Goal: Use online tool/utility: Use online tool/utility

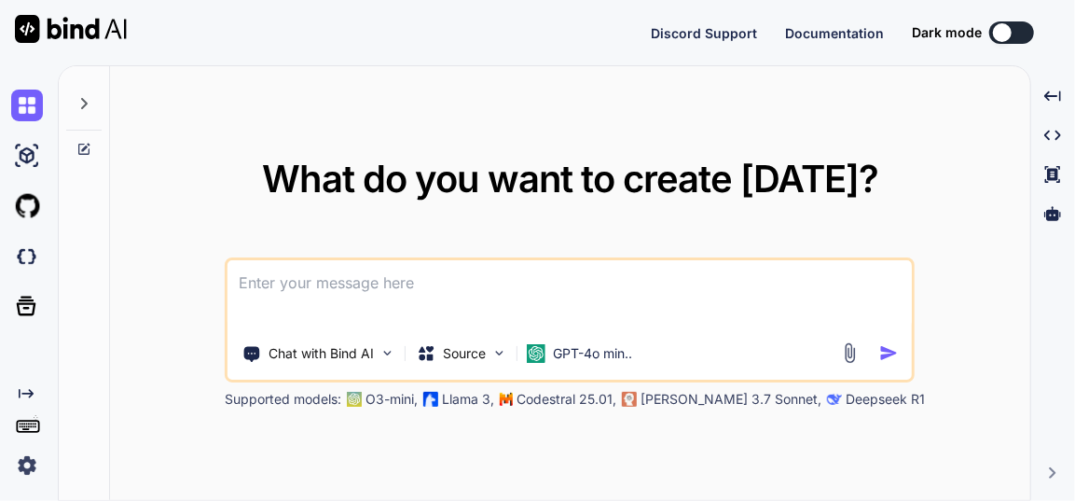
type textarea "x"
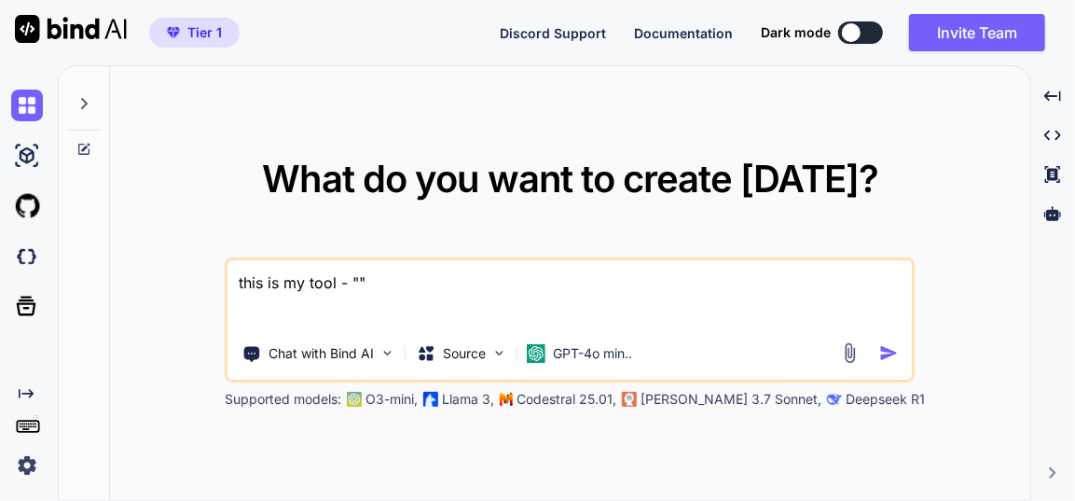
paste textarea "here is text code - manifest.json "{ "name": "Quick Organise PDF", "short_name"…"
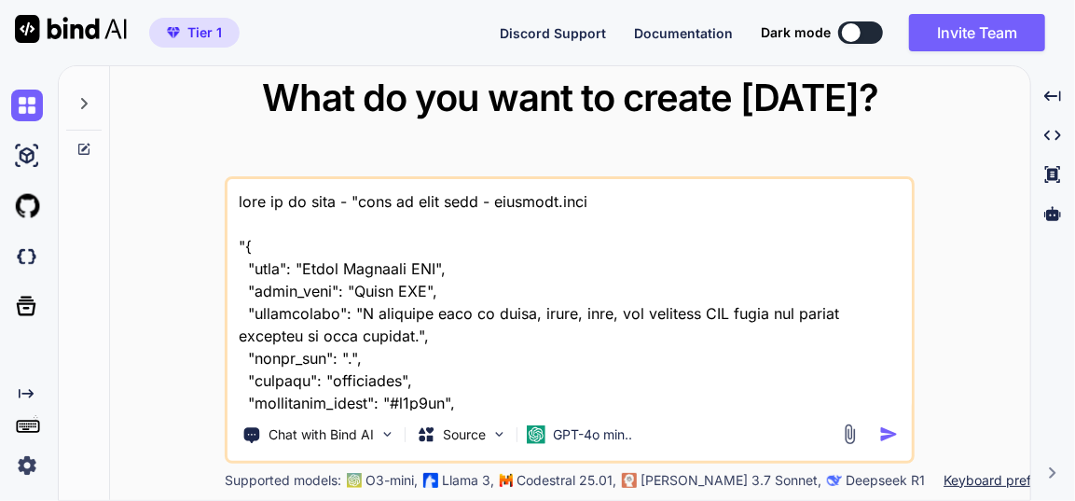
scroll to position [52890, 0]
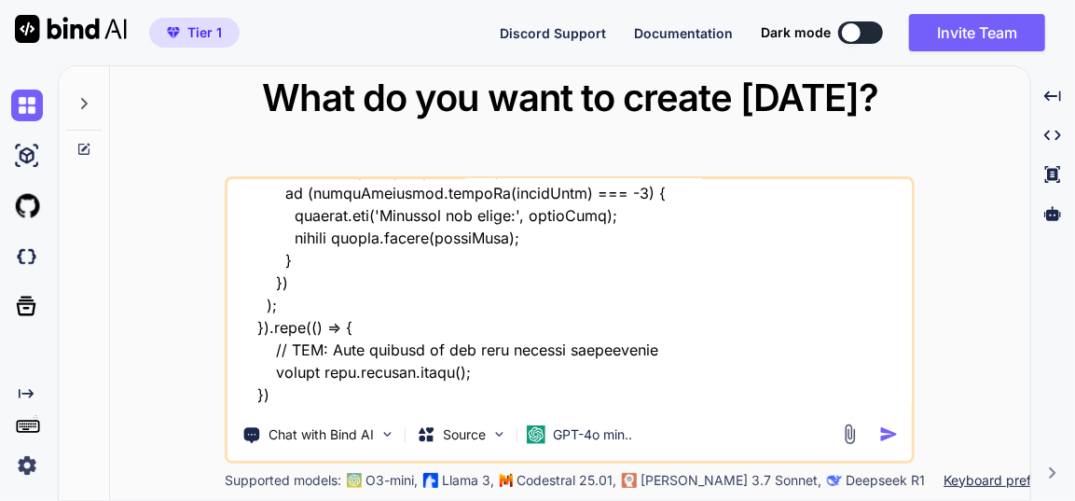
click at [338, 397] on textarea at bounding box center [570, 294] width 684 height 231
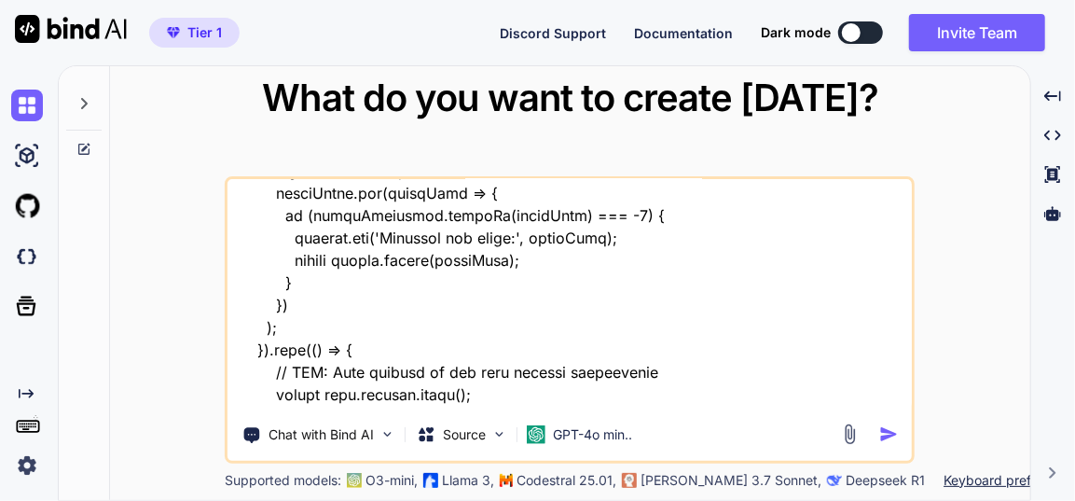
type textarea "this is my tool - "here is text code - manifest.json "{ "name": "Quick Organise…"
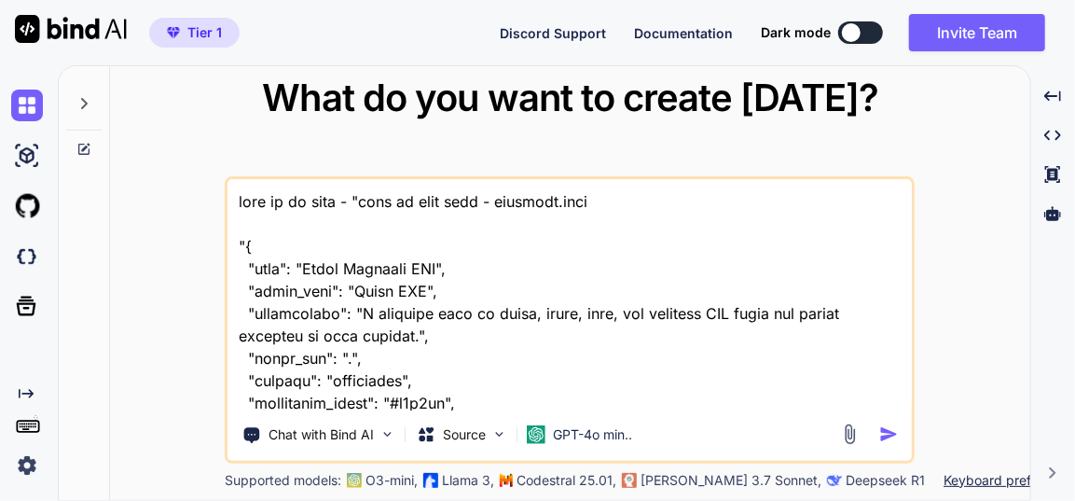
scroll to position [52935, 0]
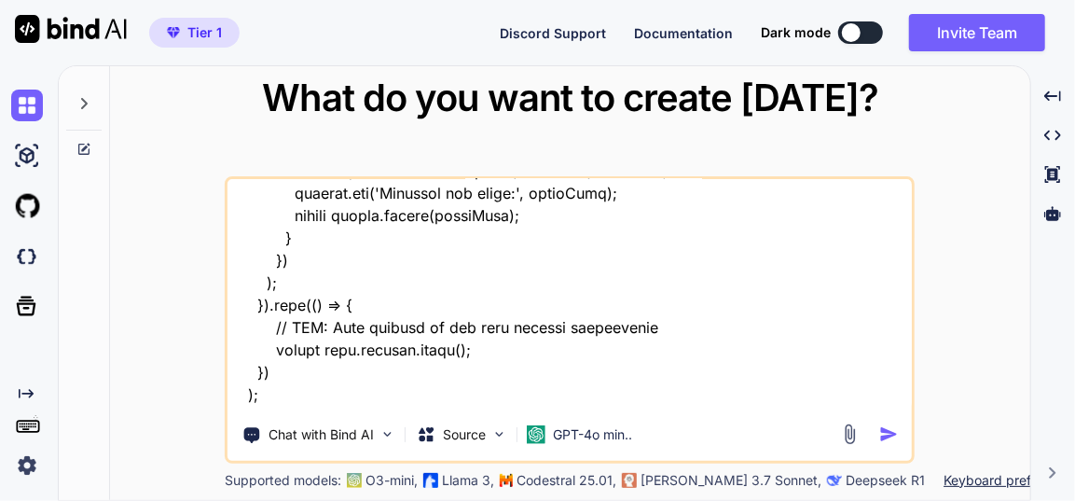
type textarea "this is my tool - "here is text code - manifest.json "{ "name": "Quick Organise…"
type textarea "x"
type textarea "this is my tool - "here is text code - manifest.json "{ "name": "Quick Organise…"
type textarea "x"
type textarea "this is my tool - "here is text code - manifest.json "{ "name": "Quick Organise…"
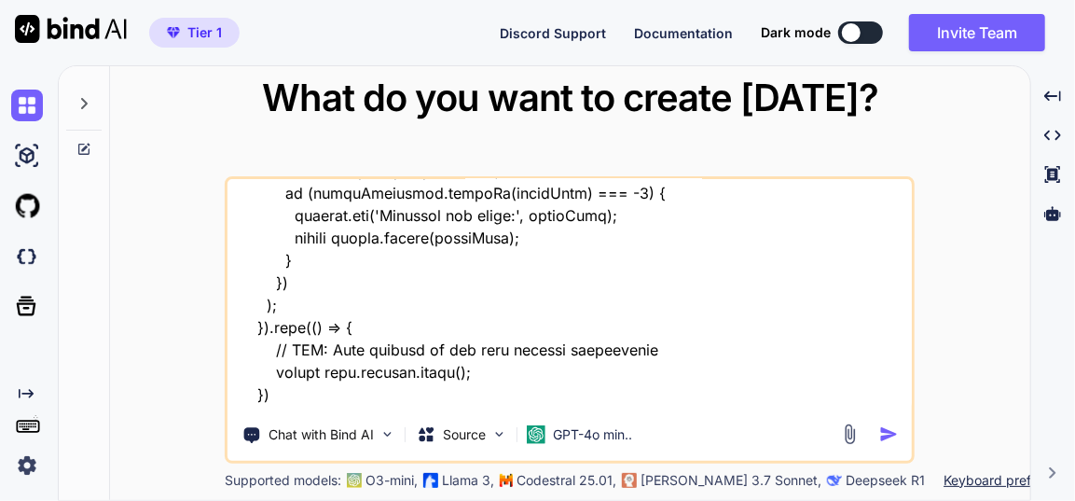
type textarea "x"
type textarea "this is my tool - "here is text code - manifest.json "{ "name": "Quick Organise…"
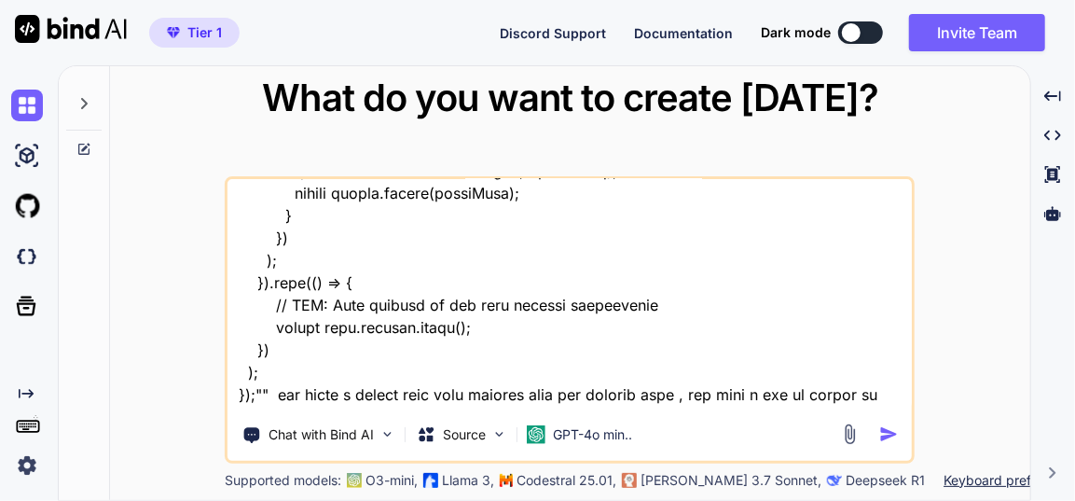
type textarea "x"
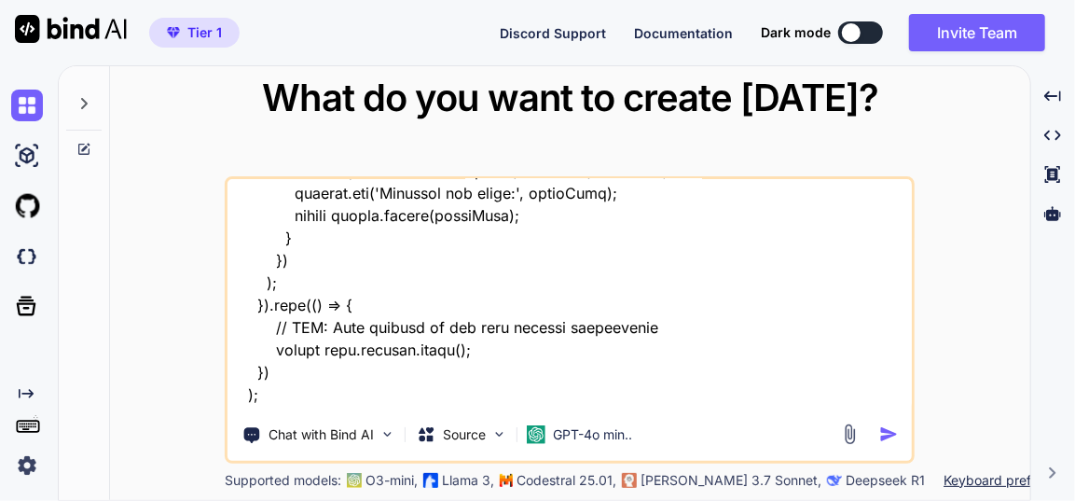
type textarea "this is my tool - "here is text code - manifest.json "{ "name": "Quick Organise…"
type textarea "x"
type textarea "this is my tool - "here is text code - manifest.json "{ "name": "Quick Organise…"
type textarea "x"
type textarea "this is my tool - "here is text code - manifest.json "{ "name": "Quick Organise…"
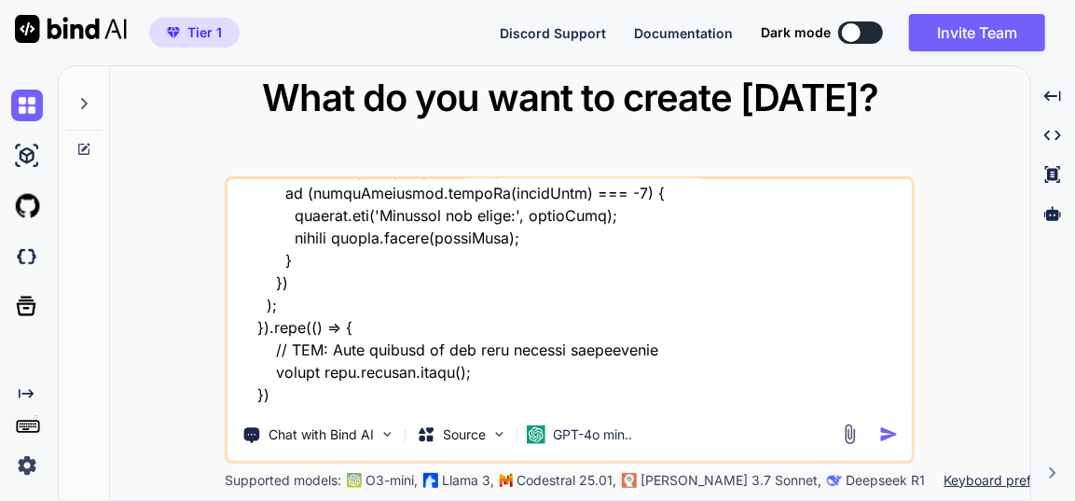
type textarea "x"
type textarea "this is my tool - "here is text code - manifest.json "{ "name": "Quick Organise…"
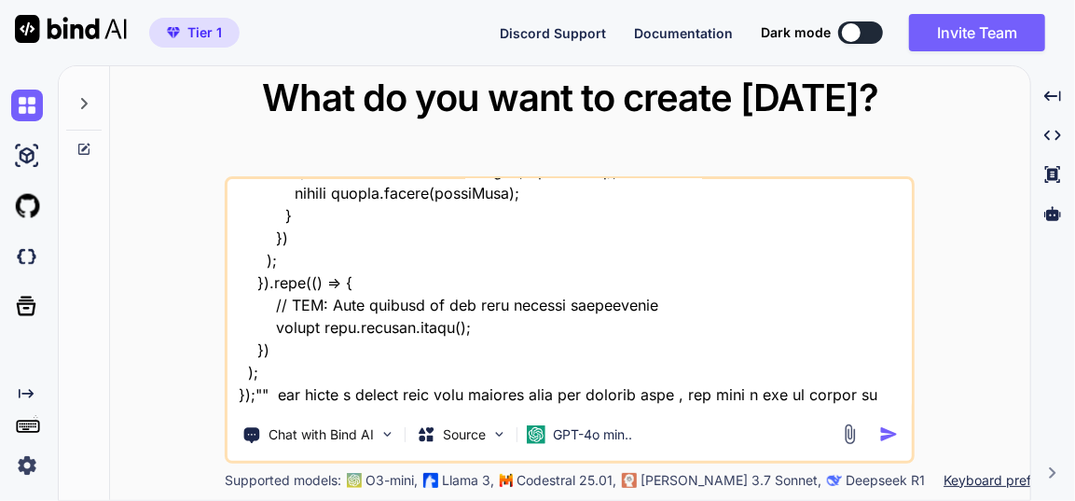
type textarea "x"
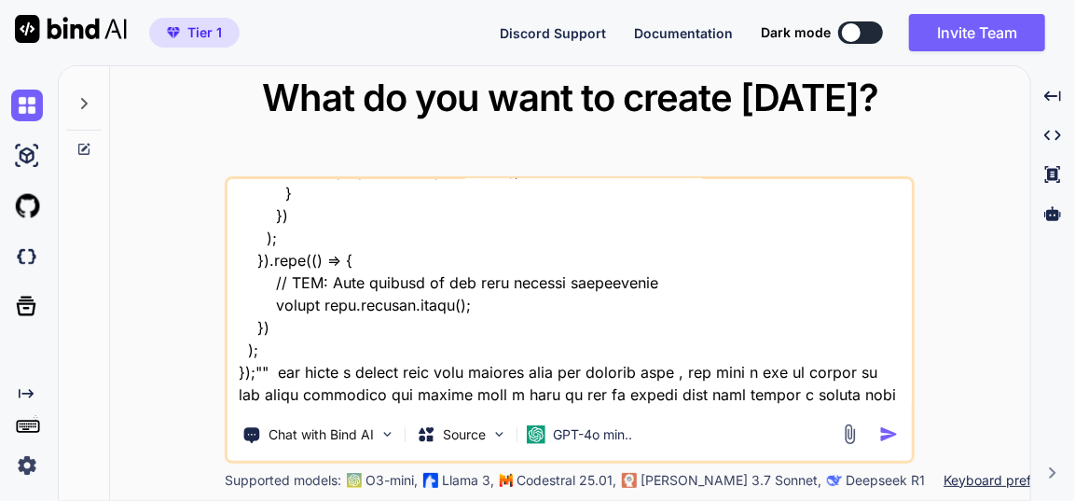
type textarea "this is my tool - "here is text code - manifest.json "{ "name": "Quick Organise…"
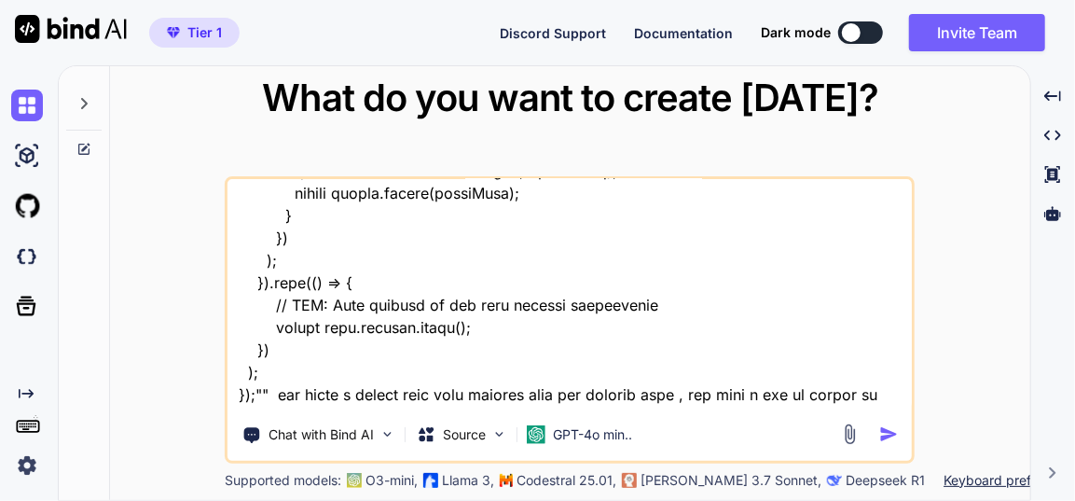
type textarea "x"
type textarea "this is my tool - "here is text code - manifest.json "{ "name": "Quick Organise…"
type textarea "x"
type textarea "this is my tool - "here is text code - manifest.json "{ "name": "Quick Organise…"
type textarea "x"
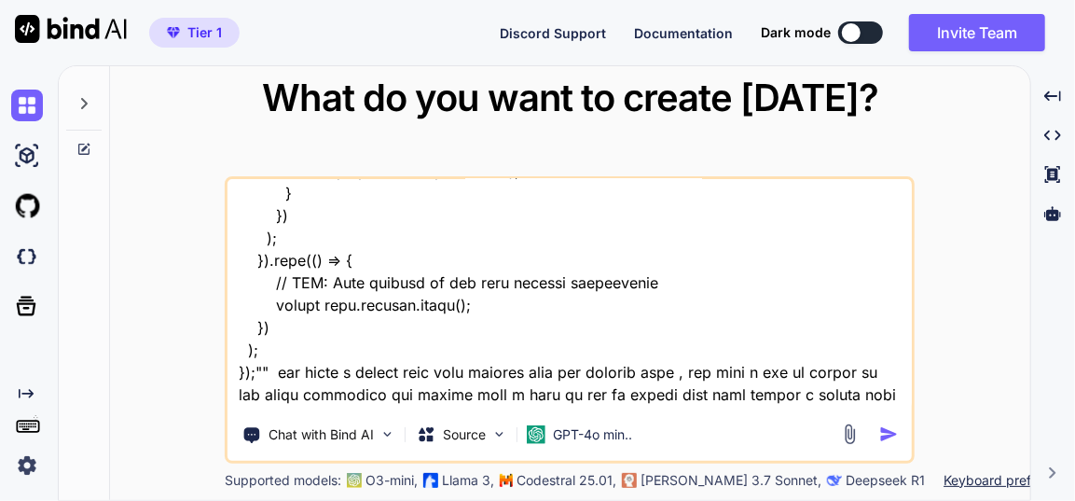
type textarea "this is my tool - "here is text code - manifest.json "{ "name": "Quick Organise…"
type textarea "x"
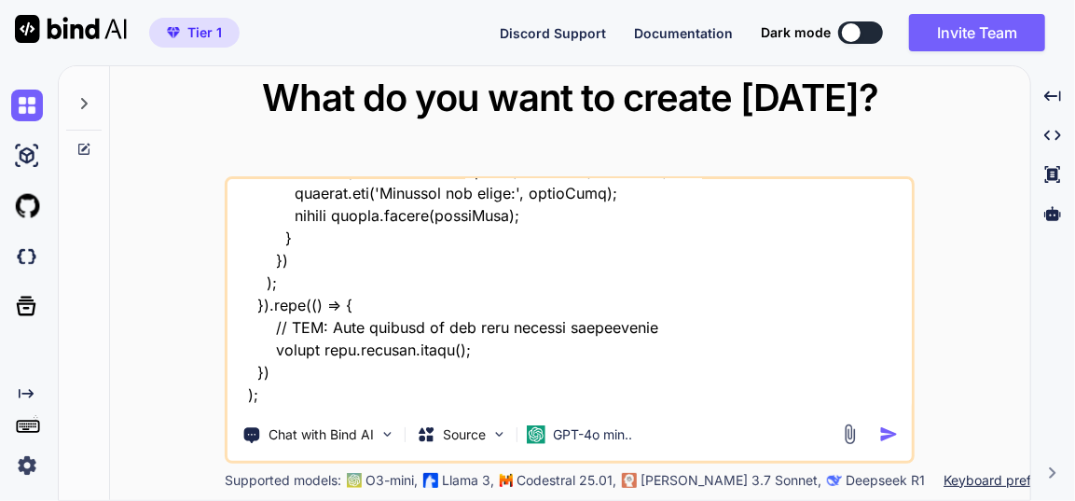
type textarea "this is my tool - "here is text code - manifest.json "{ "name": "Quick Organise…"
type textarea "x"
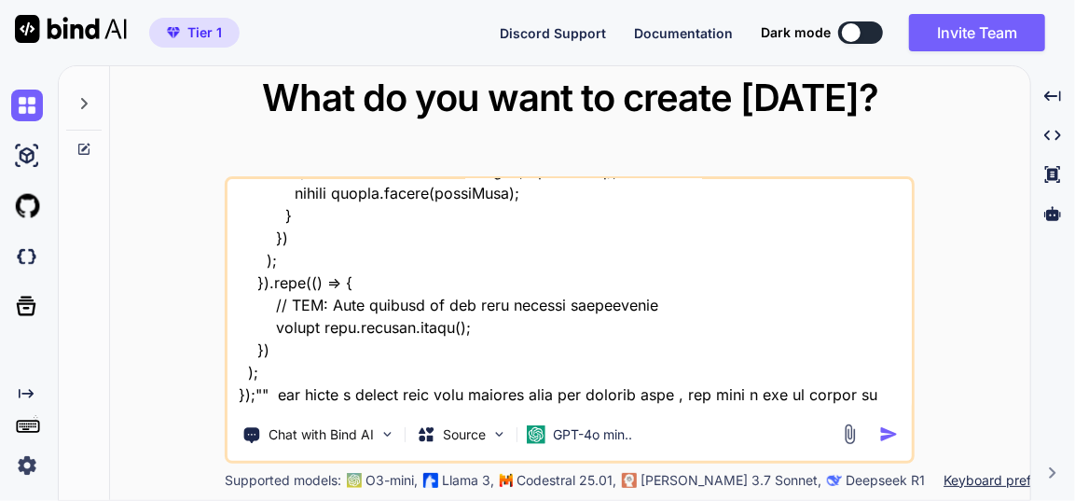
type textarea "this is my tool - "here is text code - manifest.json "{ "name": "Quick Organise…"
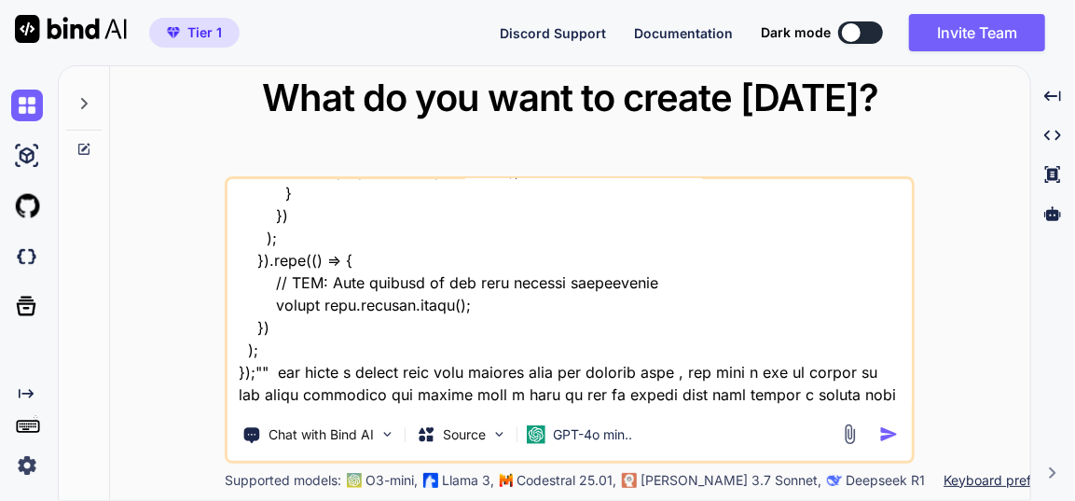
type textarea "x"
type textarea "this is my tool - "here is text code - manifest.json "{ "name": "Quick Organise…"
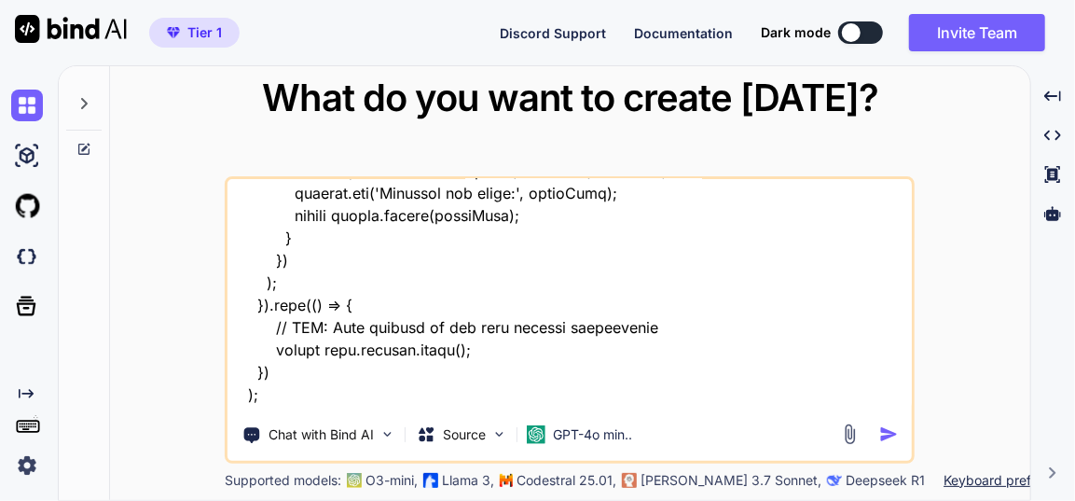
type textarea "x"
type textarea "this is my tool - "here is text code - manifest.json "{ "name": "Quick Organise…"
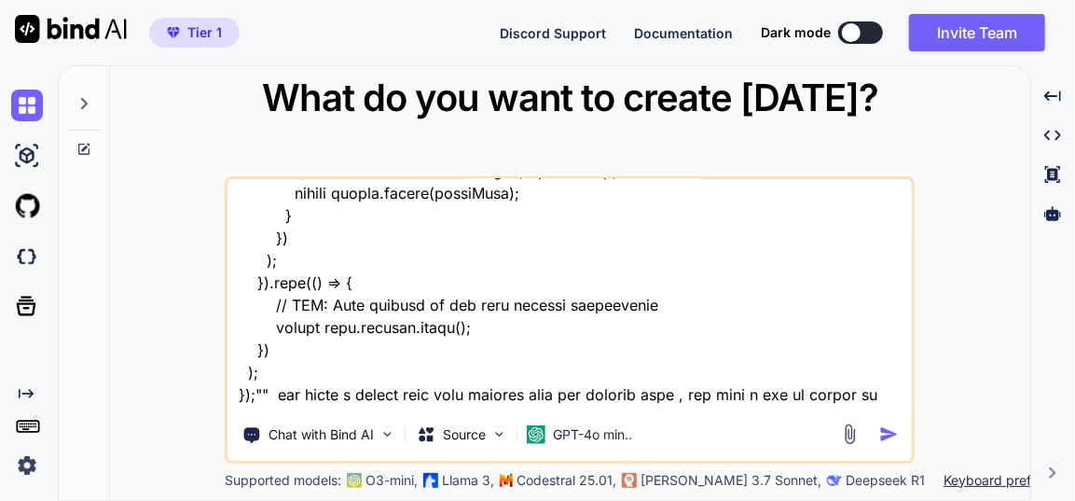
type textarea "x"
type textarea "this is my tool - "here is text code - manifest.json "{ "name": "Quick Organise…"
type textarea "x"
type textarea "this is my tool - "here is text code - manifest.json "{ "name": "Quick Organise…"
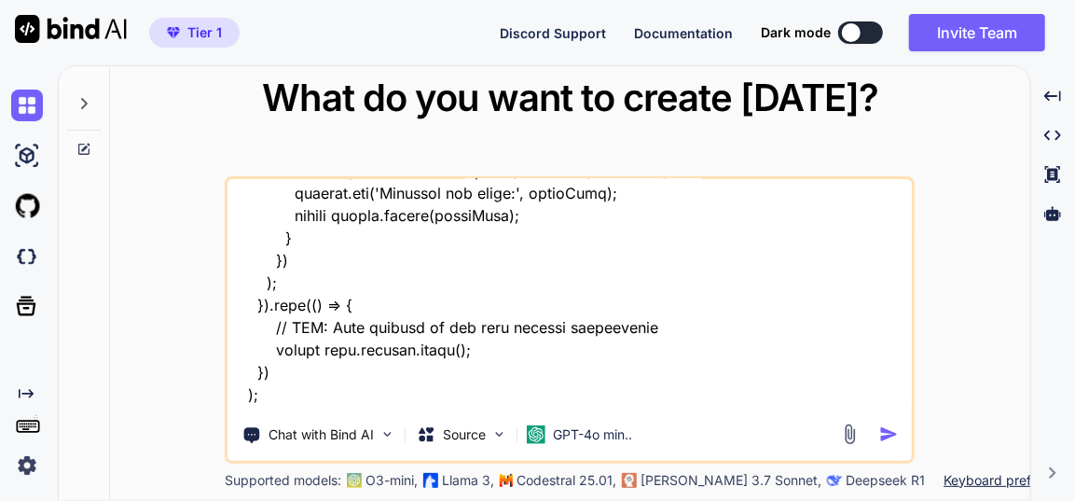
type textarea "x"
type textarea "this is my tool - "here is text code - manifest.json "{ "name": "Quick Organise…"
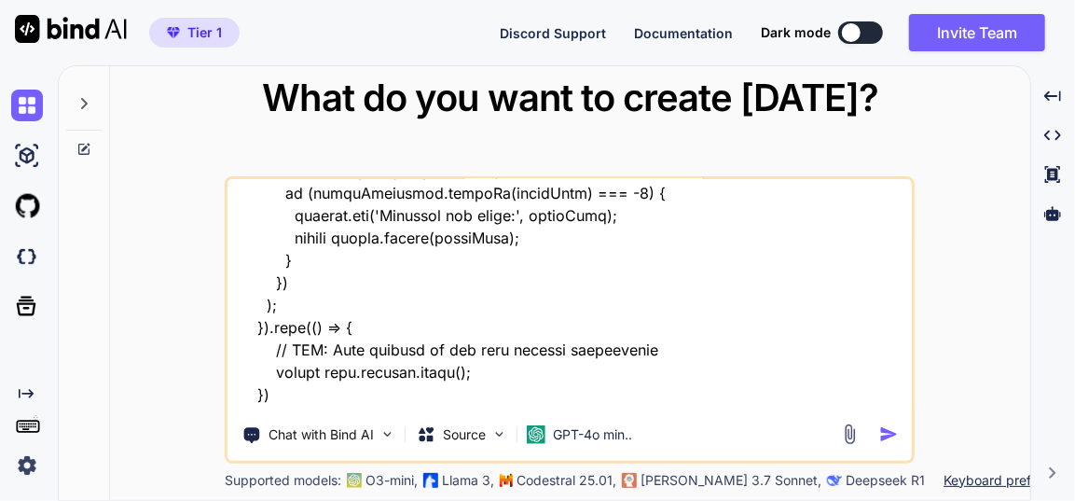
type textarea "x"
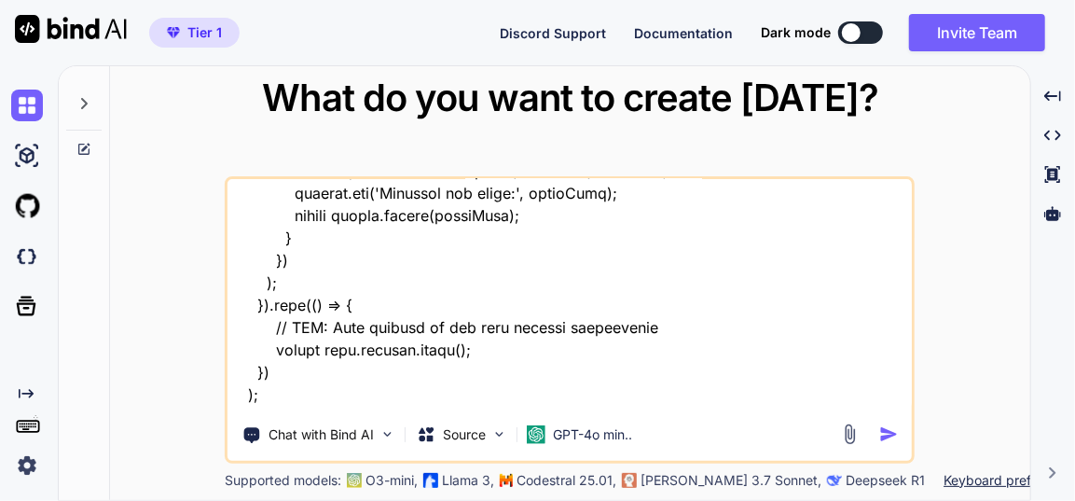
type textarea "this is my tool - "here is text code - manifest.json "{ "name": "Quick Organise…"
type textarea "x"
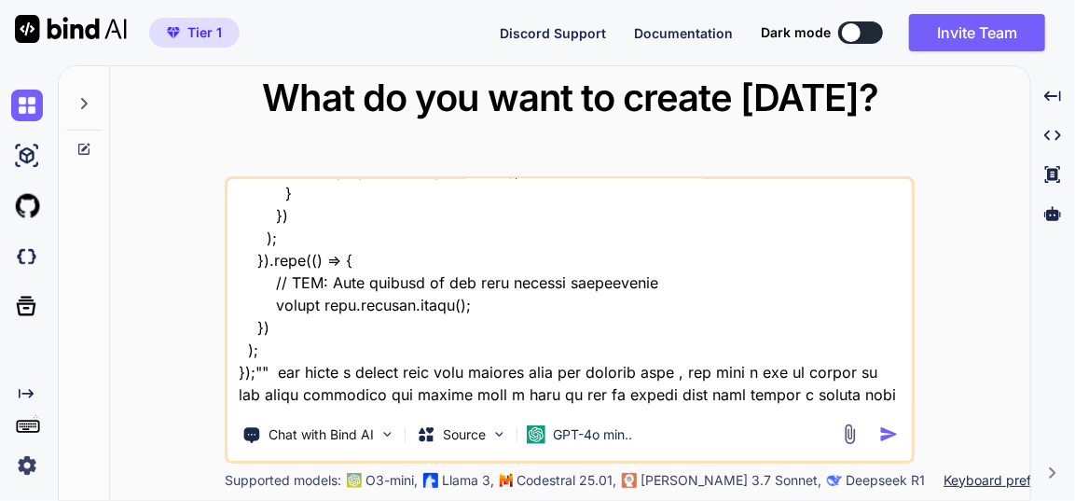
type textarea "this is my tool - "here is text code - manifest.json "{ "name": "Quick Organise…"
type textarea "x"
type textarea "this is my tool - "here is text code - manifest.json "{ "name": "Quick Organise…"
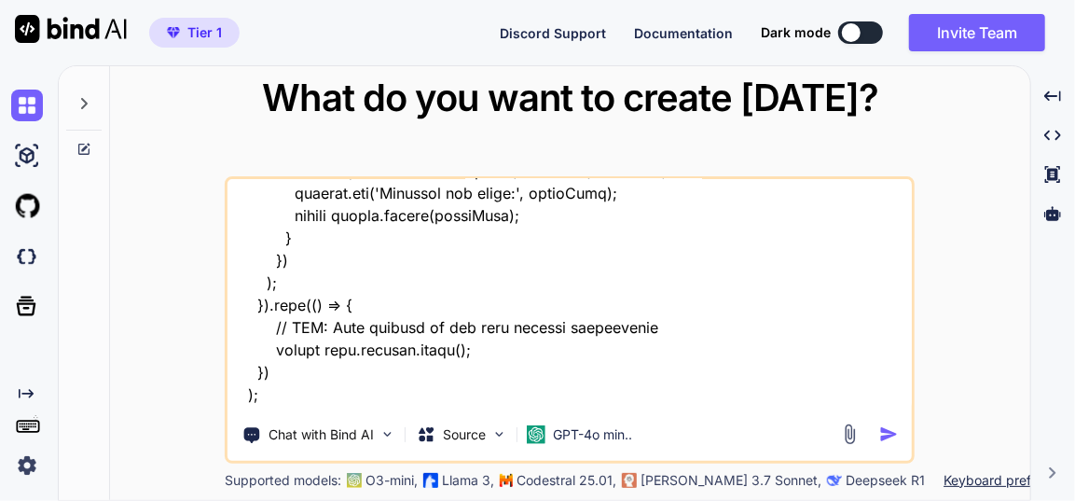
type textarea "x"
type textarea "this is my tool - "here is text code - manifest.json "{ "name": "Quick Organise…"
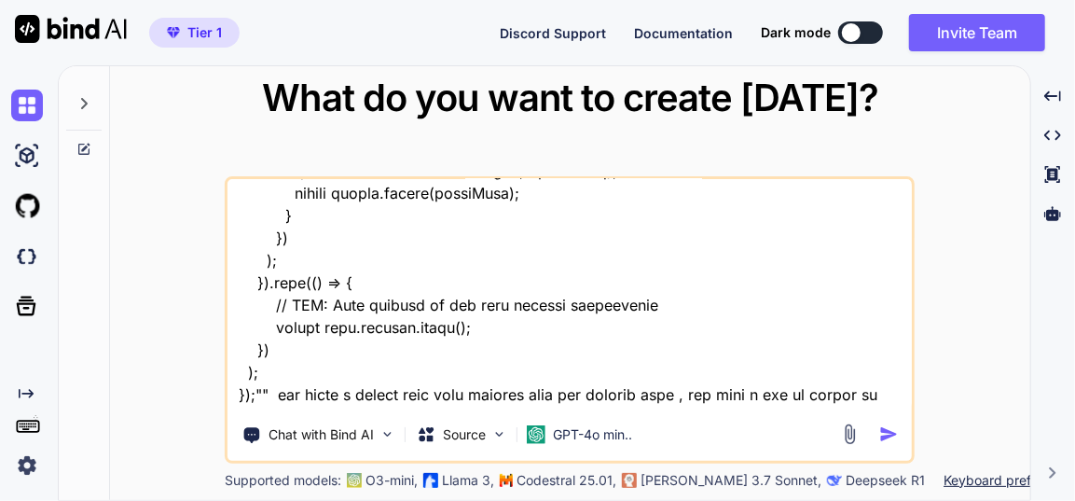
type textarea "x"
type textarea "this is my tool - "here is text code - manifest.json "{ "name": "Quick Organise…"
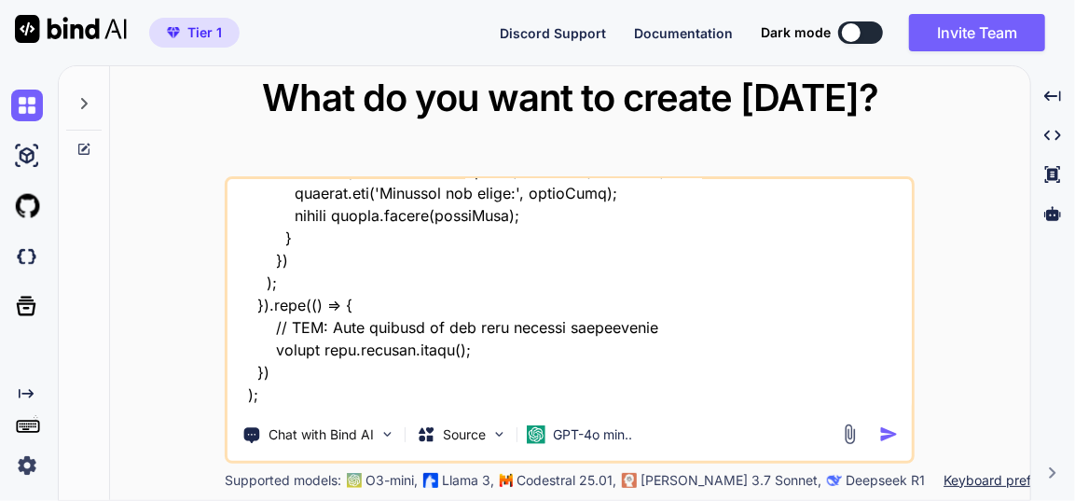
type textarea "x"
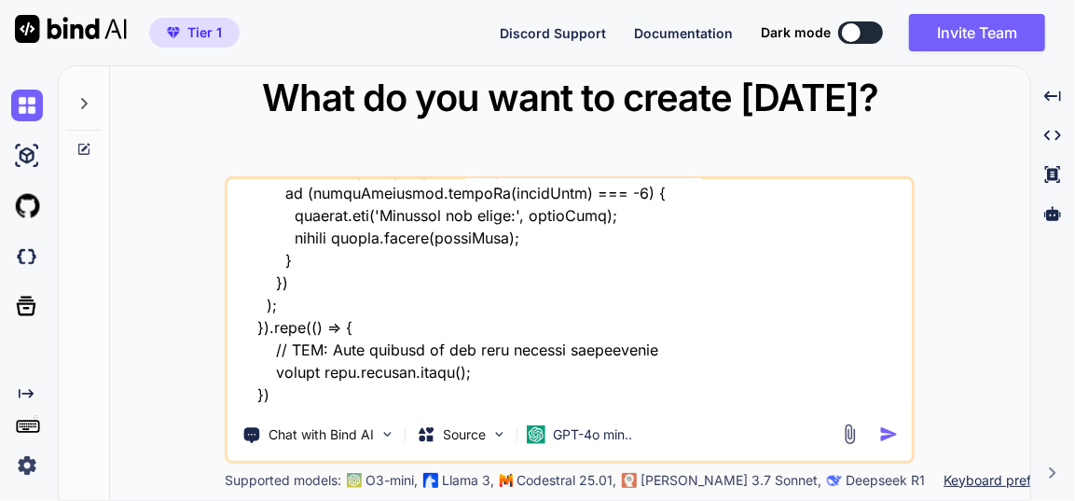
type textarea "this is my tool - "here is text code - manifest.json "{ "name": "Quick Organise…"
type textarea "x"
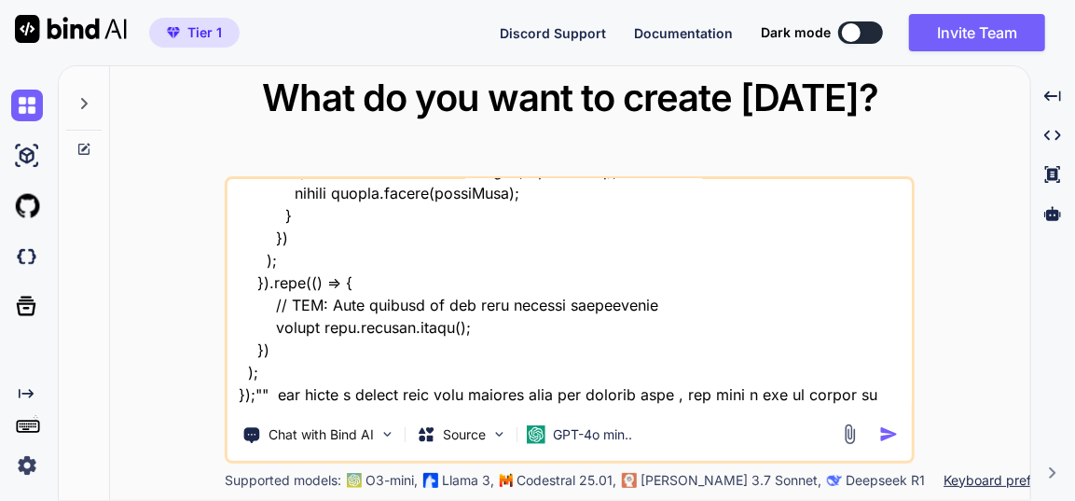
type textarea "this is my tool - "here is text code - manifest.json "{ "name": "Quick Organise…"
type textarea "x"
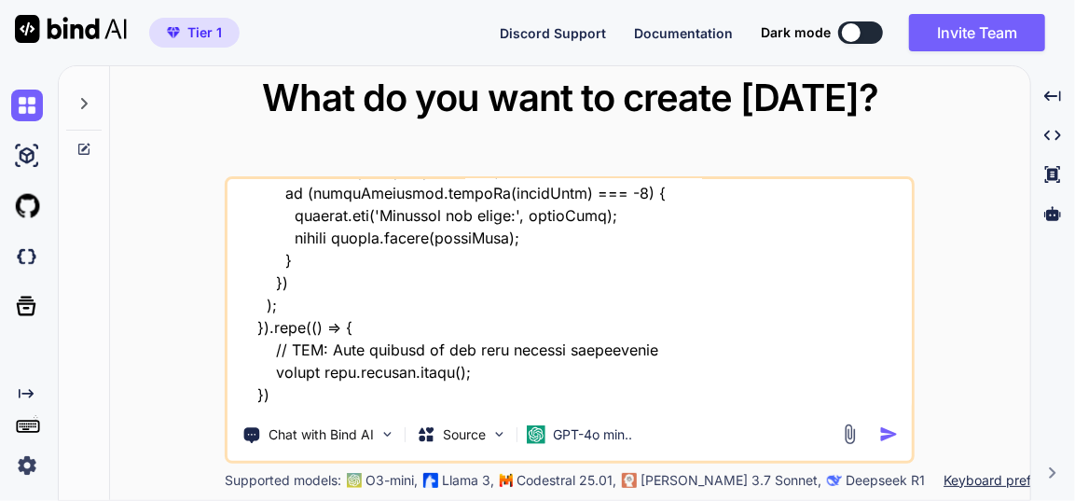
type textarea "this is my tool - "here is text code - manifest.json "{ "name": "Quick Organise…"
type textarea "x"
type textarea "this is my tool - "here is text code - manifest.json "{ "name": "Quick Organise…"
type textarea "x"
type textarea "this is my tool - "here is text code - manifest.json "{ "name": "Quick Organise…"
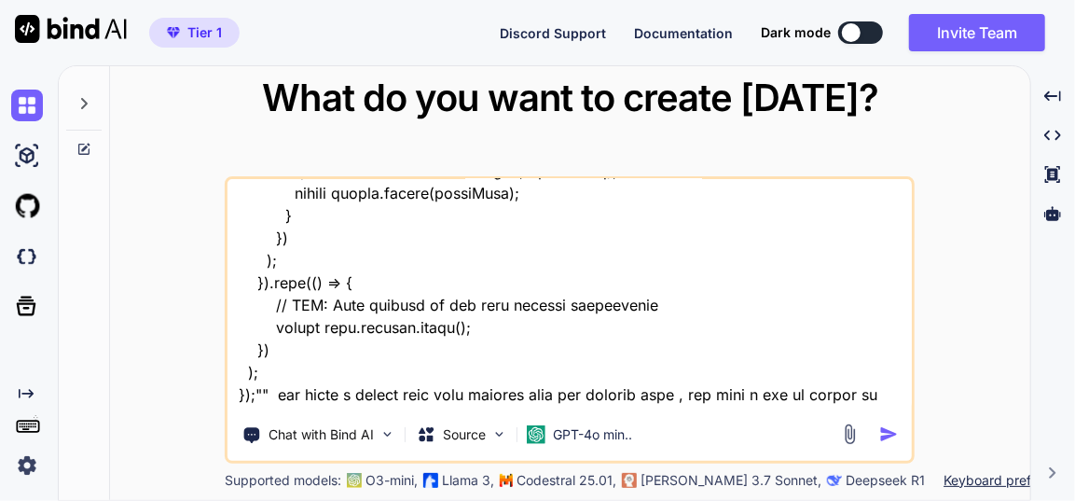
type textarea "x"
type textarea "this is my tool - "here is text code - manifest.json "{ "name": "Quick Organise…"
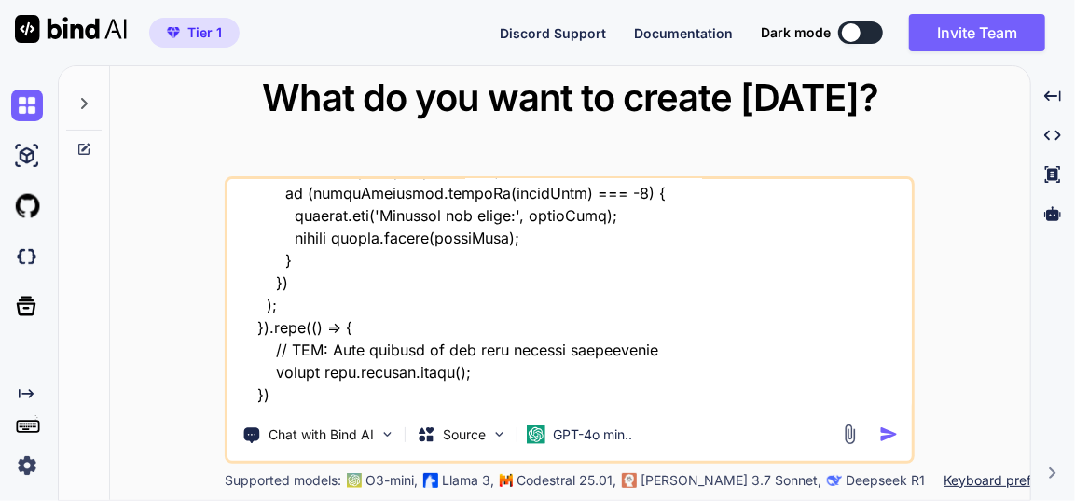
type textarea "x"
type textarea "this is my tool - "here is text code - manifest.json "{ "name": "Quick Organise…"
type textarea "x"
type textarea "this is my tool - "here is text code - manifest.json "{ "name": "Quick Organise…"
type textarea "x"
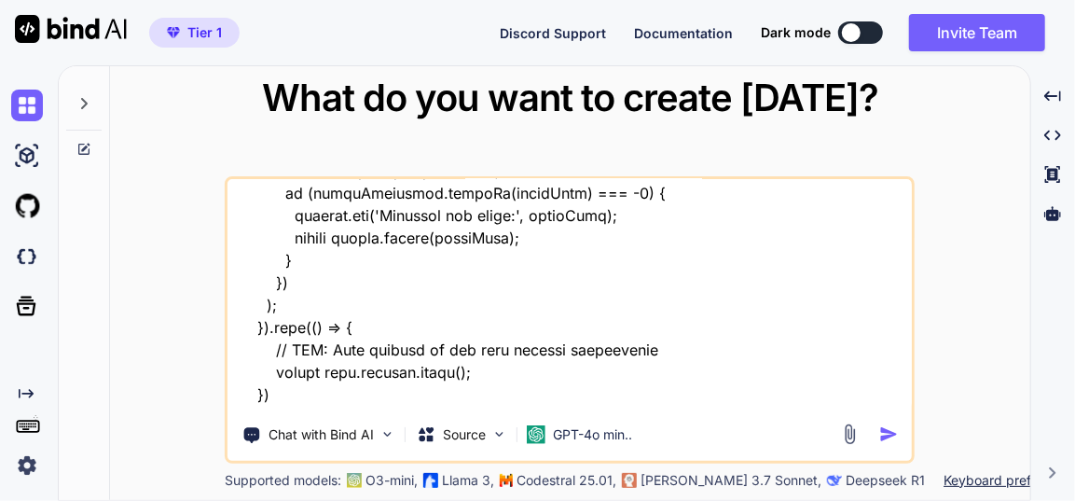
type textarea "this is my tool - "here is text code - manifest.json "{ "name": "Quick Organise…"
type textarea "x"
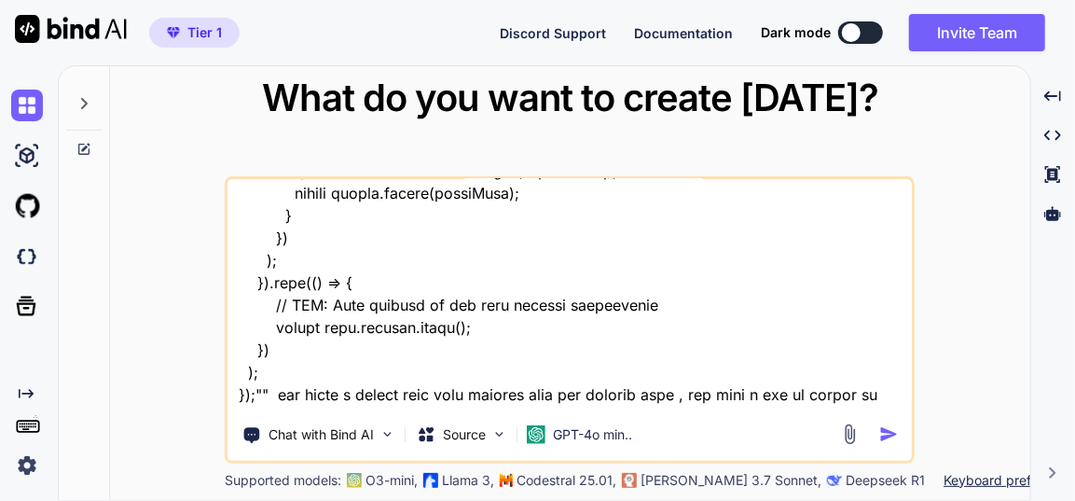
type textarea "this is my tool - "here is text code - manifest.json "{ "name": "Quick Organise…"
type textarea "x"
type textarea "this is my tool - "here is text code - manifest.json "{ "name": "Quick Organise…"
type textarea "x"
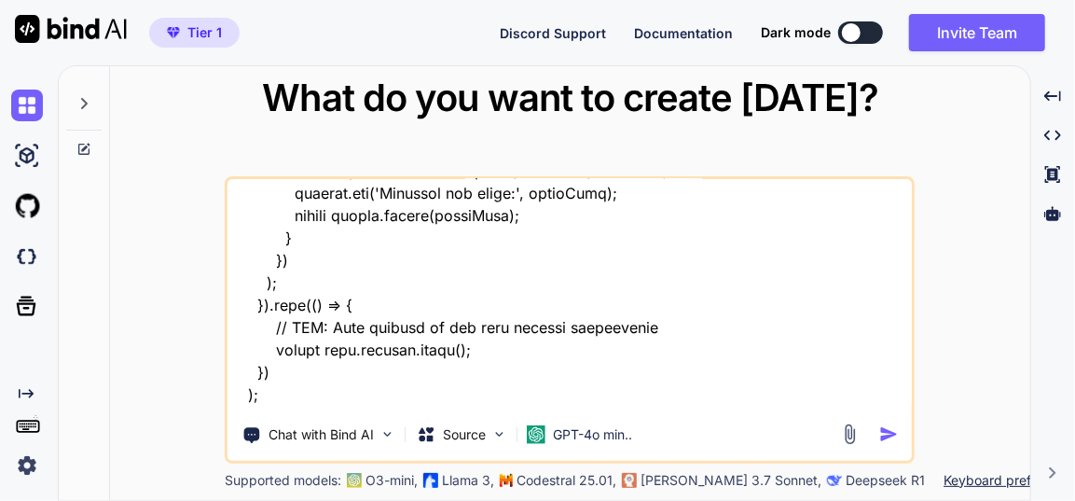
type textarea "this is my tool - "here is text code - manifest.json "{ "name": "Quick Organise…"
type textarea "x"
type textarea "this is my tool - "here is text code - manifest.json "{ "name": "Quick Organise…"
click at [545, 430] on img at bounding box center [536, 434] width 19 height 19
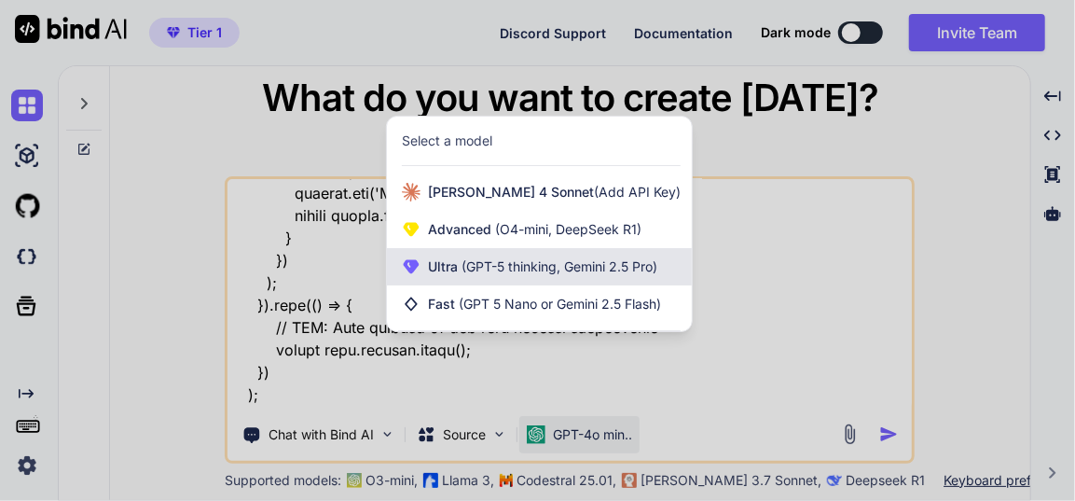
click at [520, 258] on span "(GPT-5 thinking, Gemini 2.5 Pro)" at bounding box center [558, 266] width 200 height 16
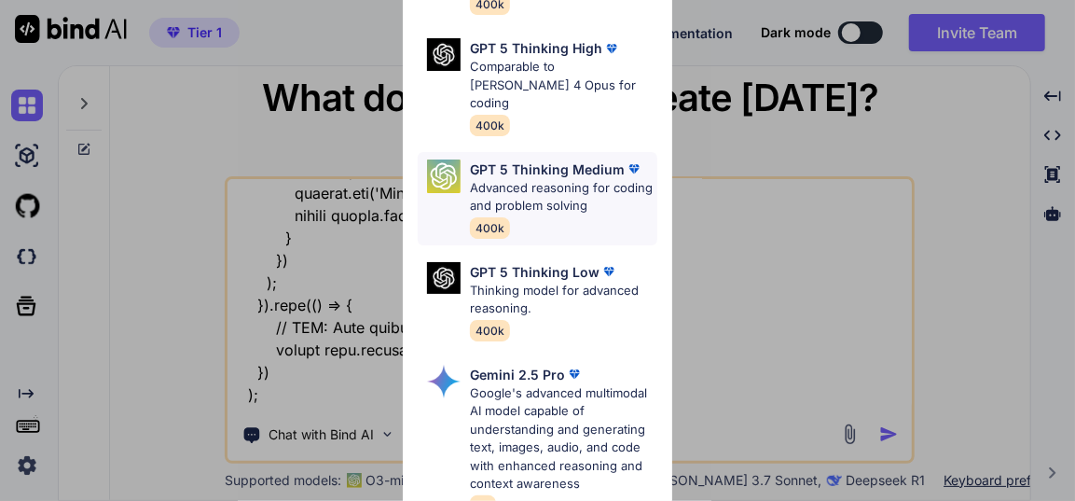
scroll to position [169, 0]
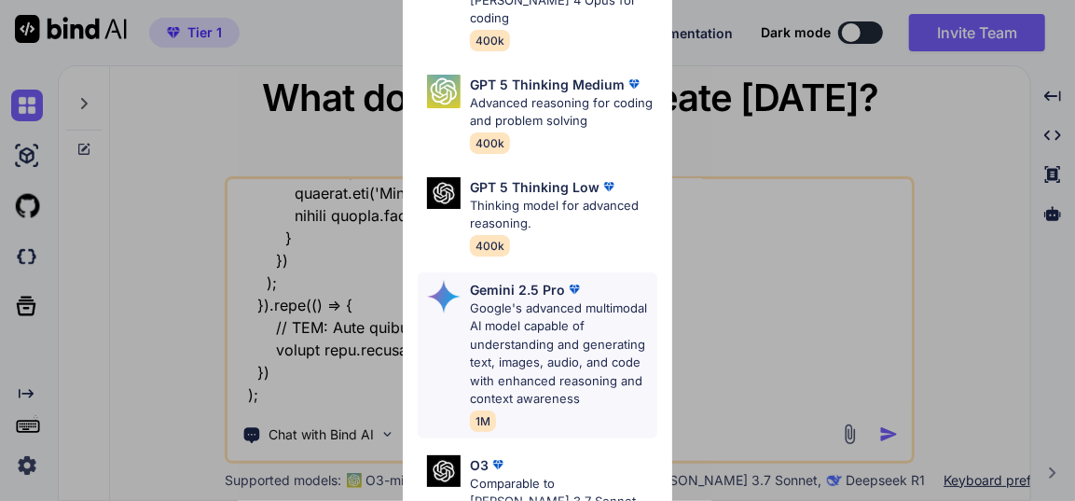
click at [548, 299] on p "Google's advanced multimodal AI model capable of understanding and generating t…" at bounding box center [563, 353] width 186 height 109
type textarea "x"
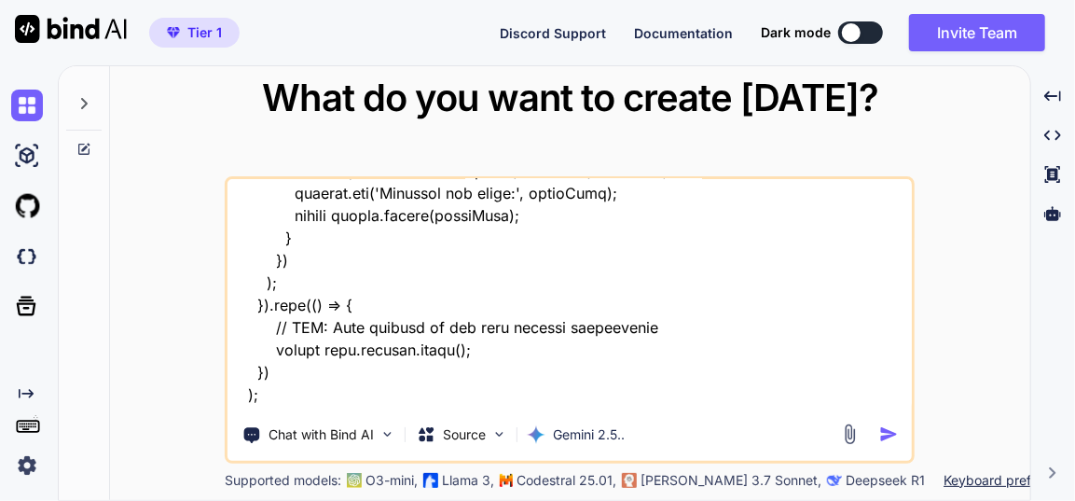
click at [377, 397] on textarea at bounding box center [570, 294] width 684 height 231
drag, startPoint x: 404, startPoint y: 401, endPoint x: 461, endPoint y: 401, distance: 56.9
click at [407, 401] on textarea at bounding box center [570, 294] width 684 height 231
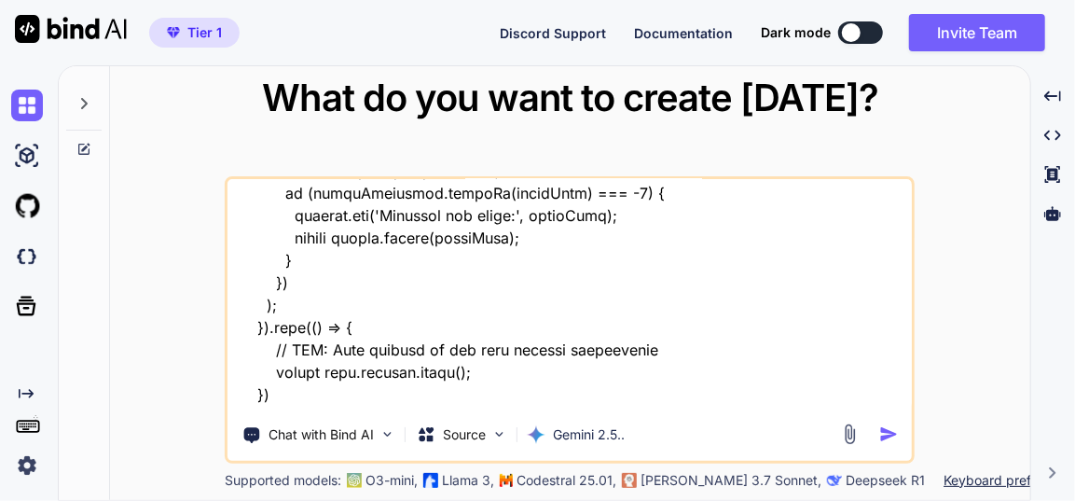
type textarea "this is my tool - "here is text code - manifest.json "{ "name": "Quick Organise…"
type textarea "x"
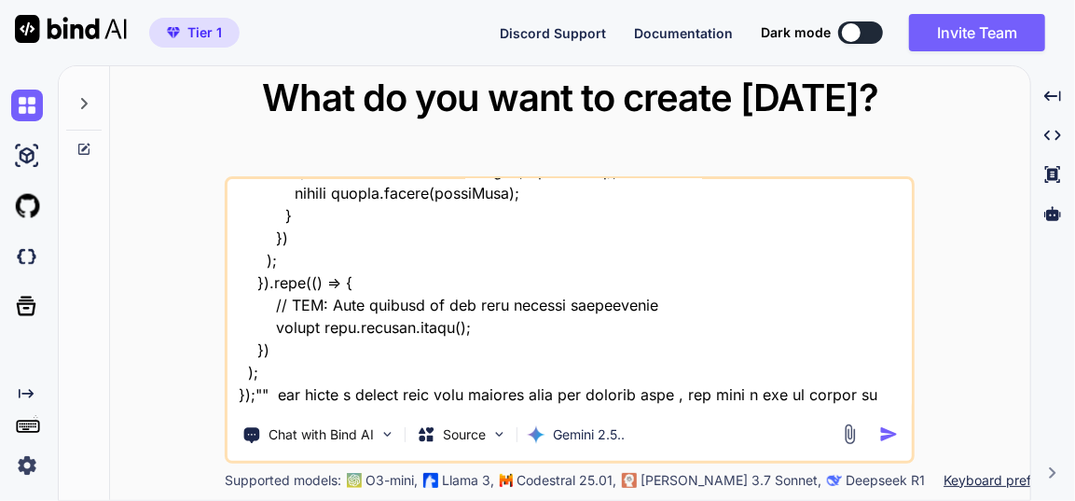
type textarea "this is my tool - "here is text code - manifest.json "{ "name": "Quick Organise…"
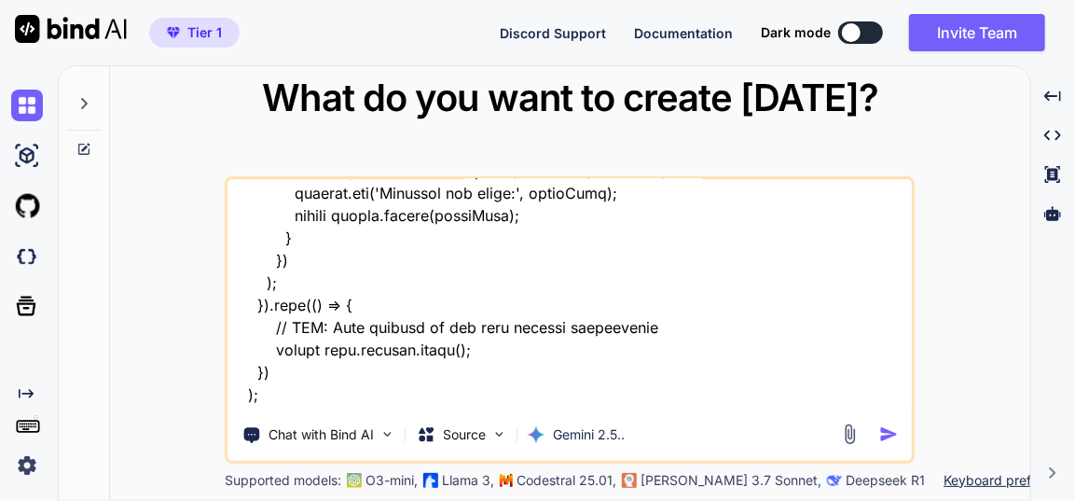
type textarea "x"
type textarea "this is my tool - "here is text code - manifest.json "{ "name": "Quick Organise…"
type textarea "x"
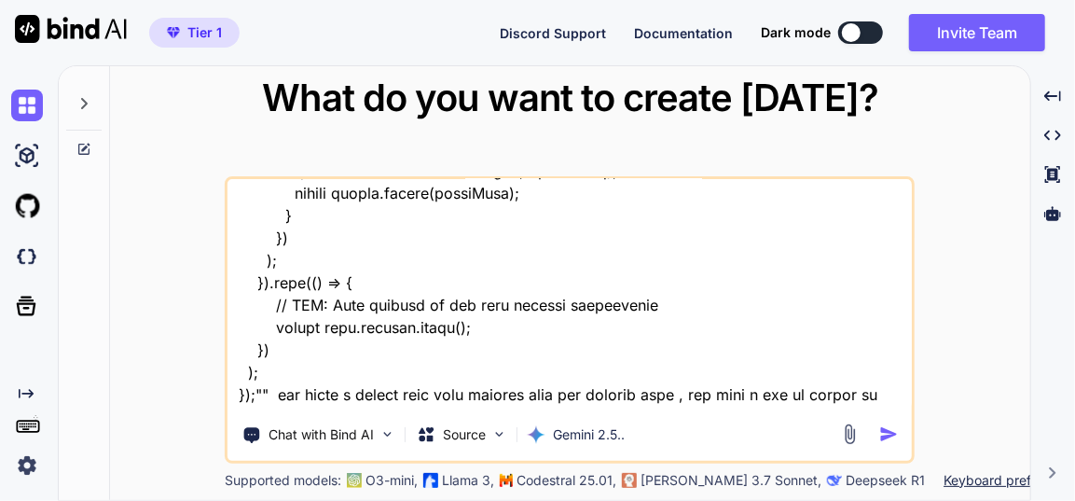
type textarea "this is my tool - "here is text code - manifest.json "{ "name": "Quick Organise…"
type textarea "x"
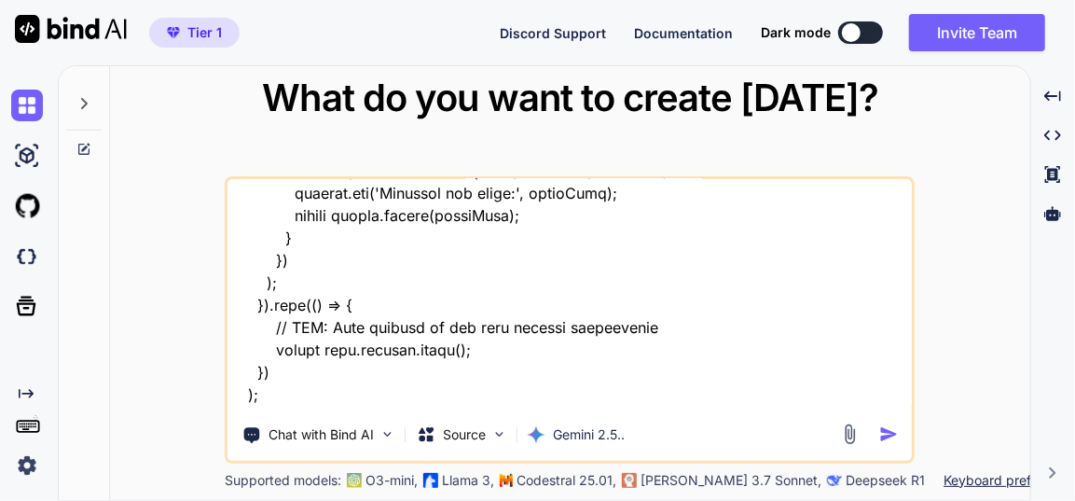
type textarea "this is my tool - "here is text code - manifest.json "{ "name": "Quick Organise…"
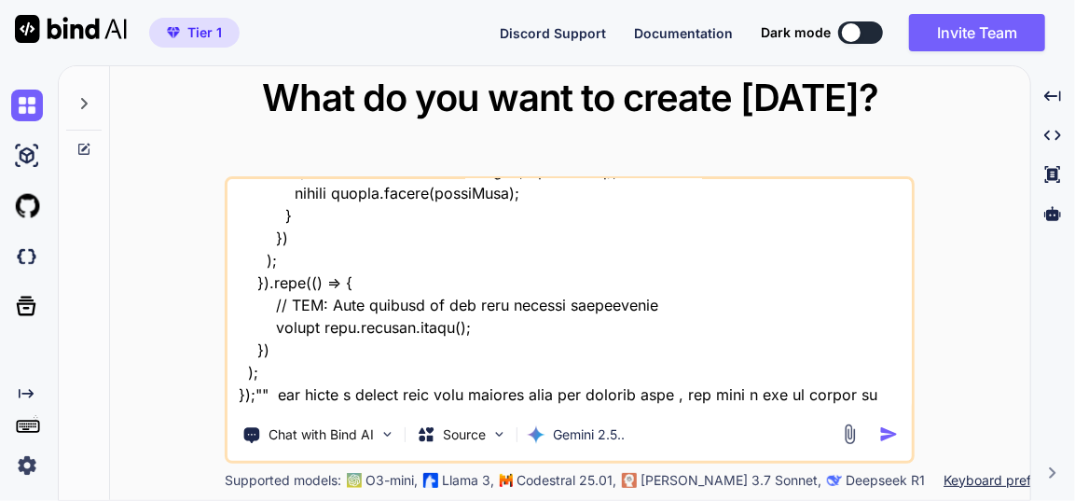
type textarea "x"
type textarea "this is my tool - "here is text code - manifest.json "{ "name": "Quick Organise…"
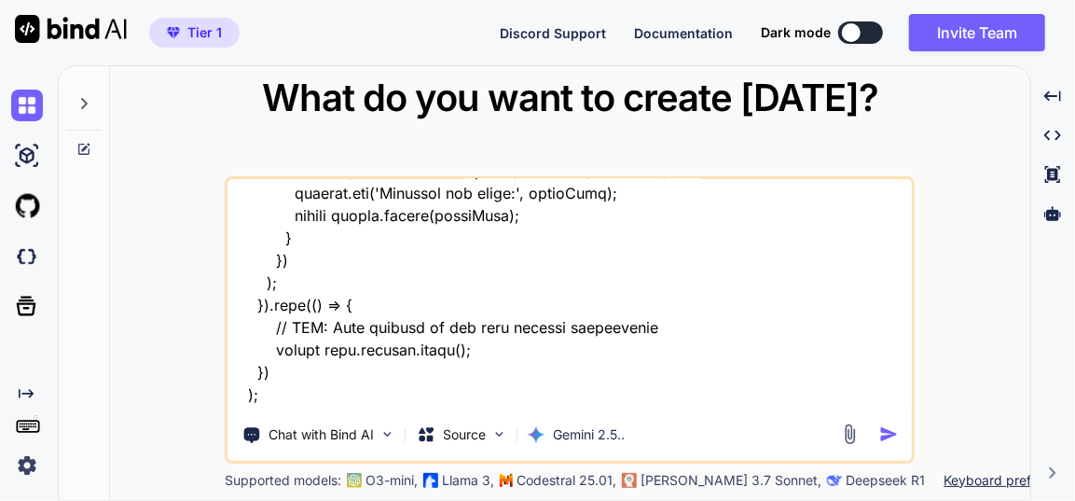
type textarea "x"
type textarea "this is my tool - "here is text code - manifest.json "{ "name": "Quick Organise…"
type textarea "x"
type textarea "this is my tool - "here is text code - manifest.json "{ "name": "Quick Organise…"
type textarea "x"
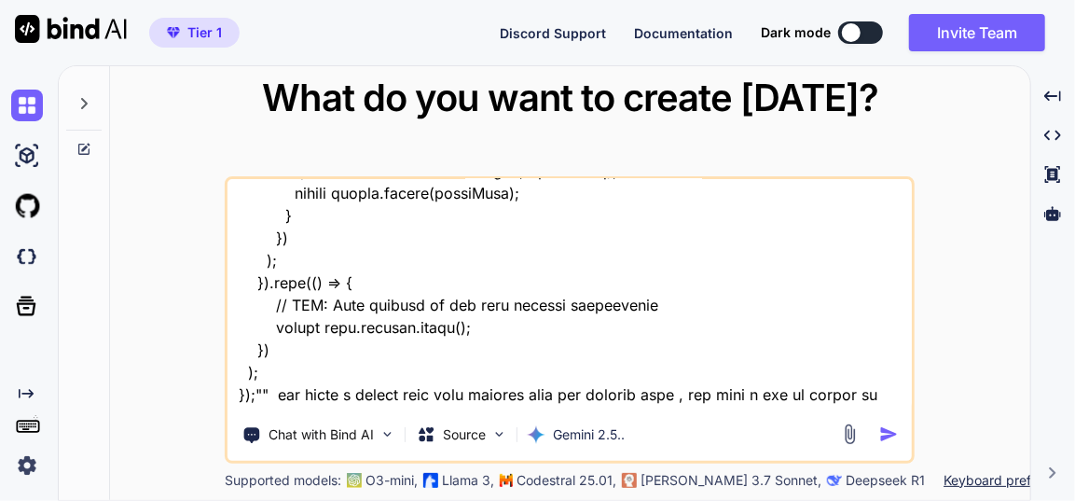
type textarea "this is my tool - "here is text code - manifest.json "{ "name": "Quick Organise…"
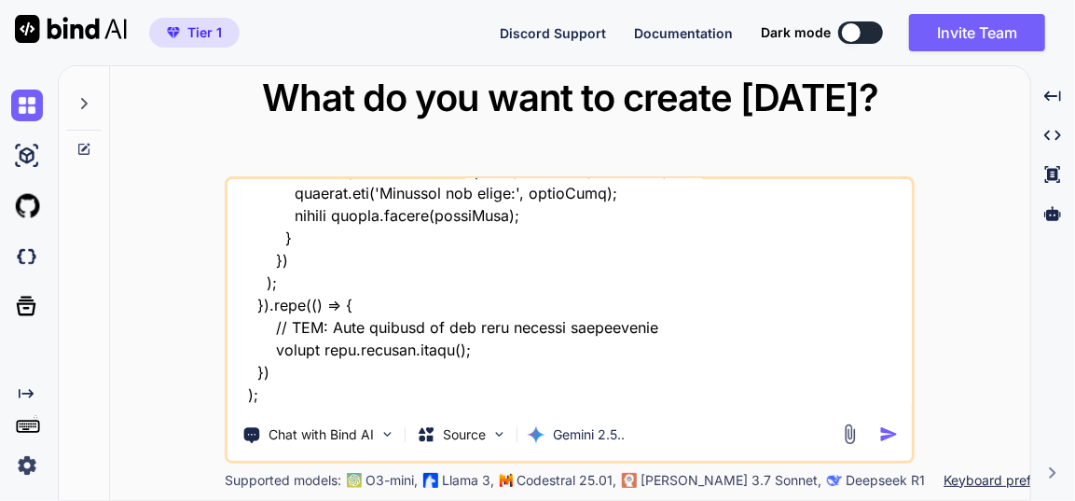
type textarea "x"
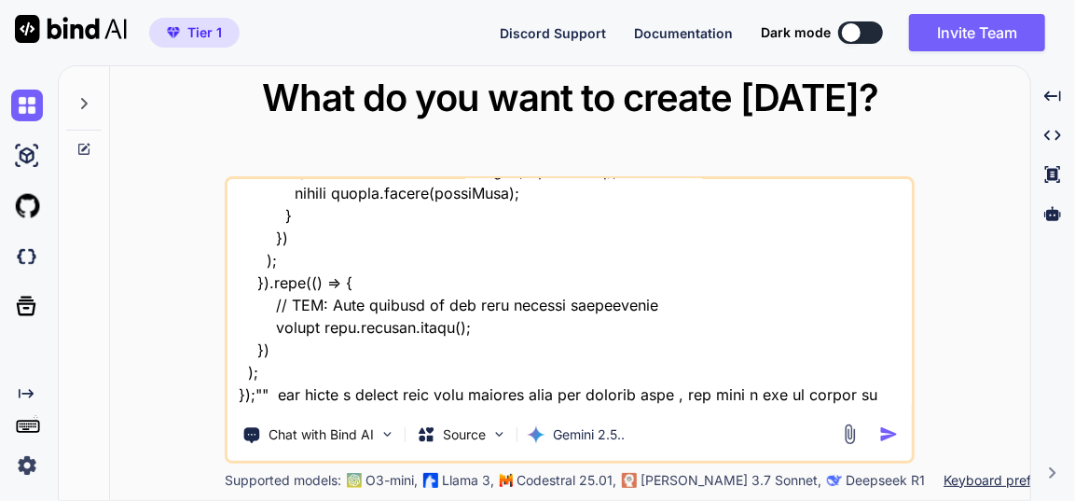
type textarea "this is my tool - "here is text code - manifest.json "{ "name": "Quick Organise…"
type textarea "x"
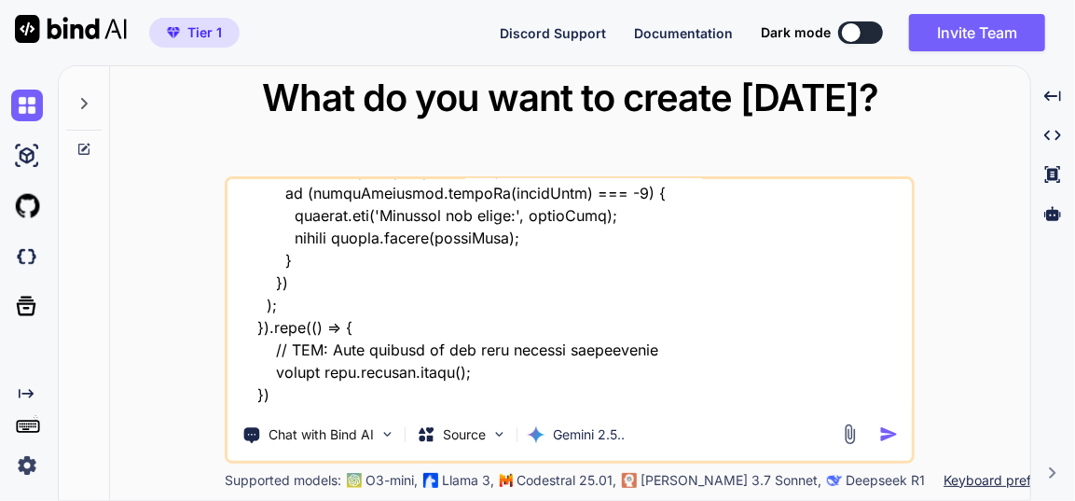
type textarea "this is my tool - "here is text code - manifest.json "{ "name": "Quick Organise…"
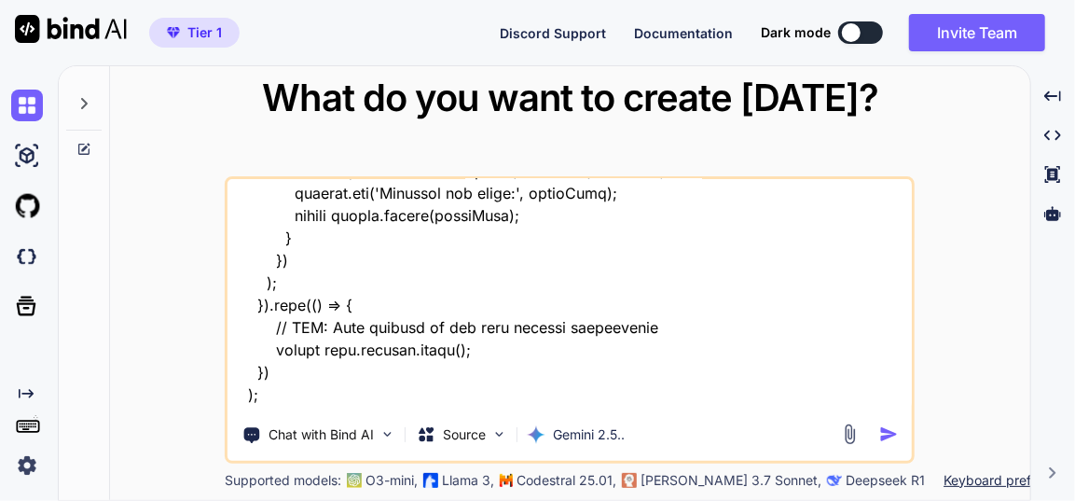
type textarea "x"
type textarea "this is my tool - "here is text code - manifest.json "{ "name": "Quick Organise…"
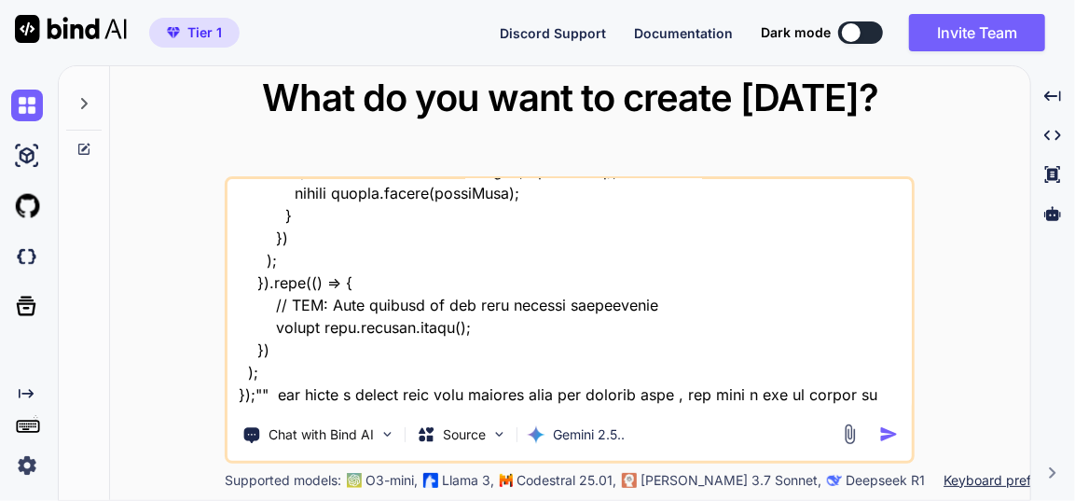
type textarea "x"
type textarea "this is my tool - "here is text code - manifest.json "{ "name": "Quick Organise…"
type textarea "x"
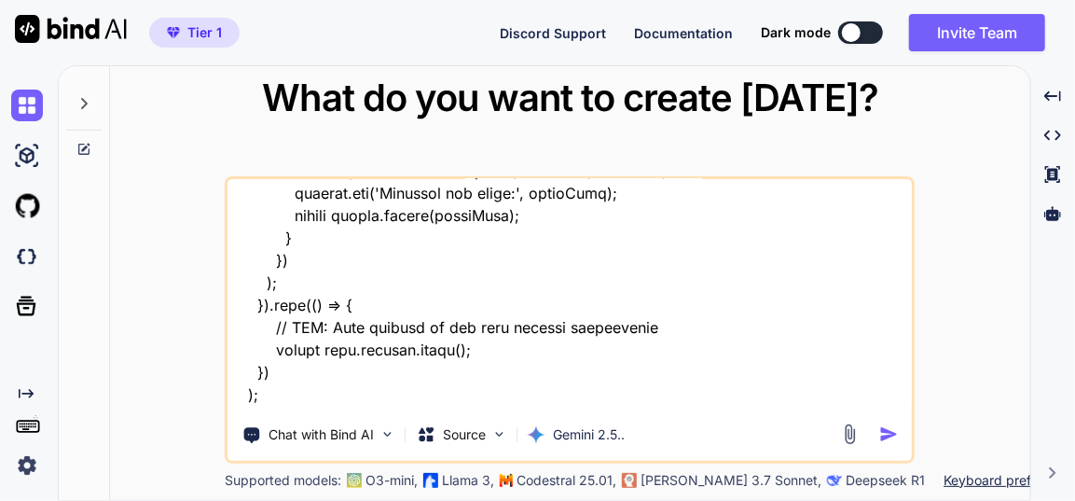
type textarea "this is my tool - "here is text code - manifest.json "{ "name": "Quick Organise…"
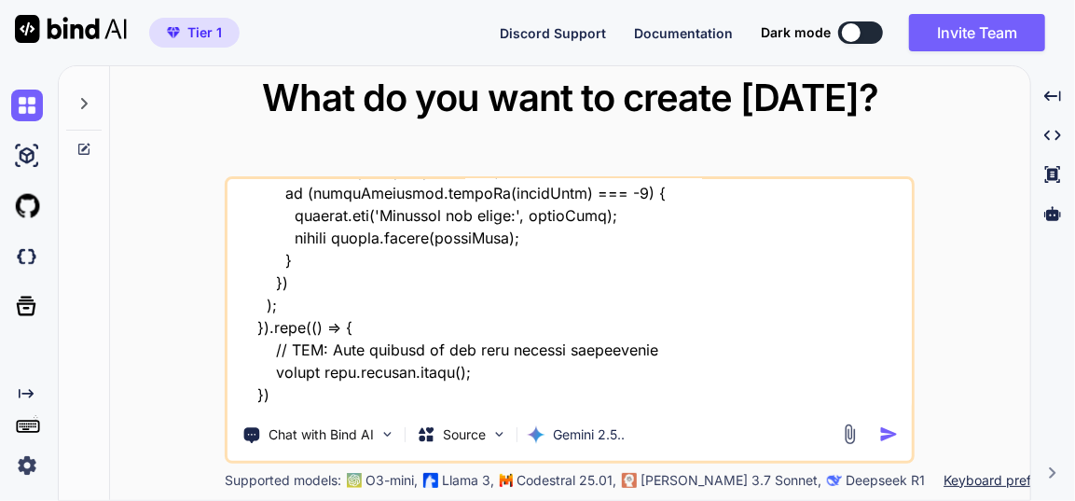
type textarea "x"
type textarea "this is my tool - "here is text code - manifest.json "{ "name": "Quick Organise…"
type textarea "x"
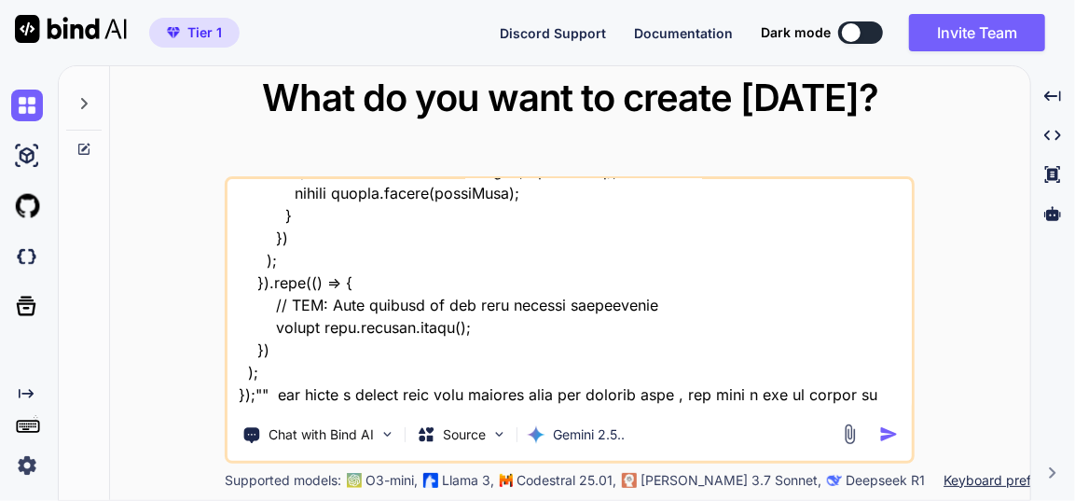
type textarea "this is my tool - "here is text code - manifest.json "{ "name": "Quick Organise…"
type textarea "x"
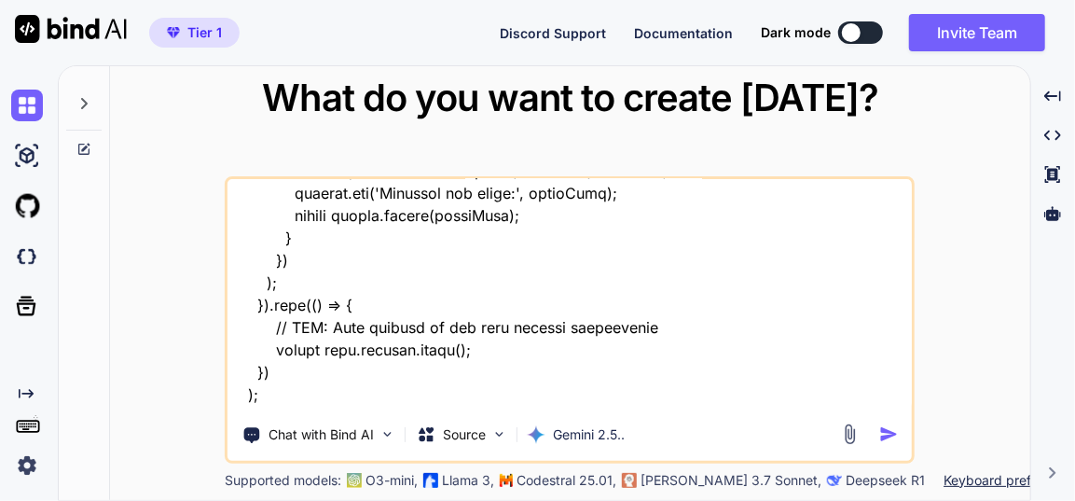
type textarea "this is my tool - "here is text code - manifest.json "{ "name": "Quick Organise…"
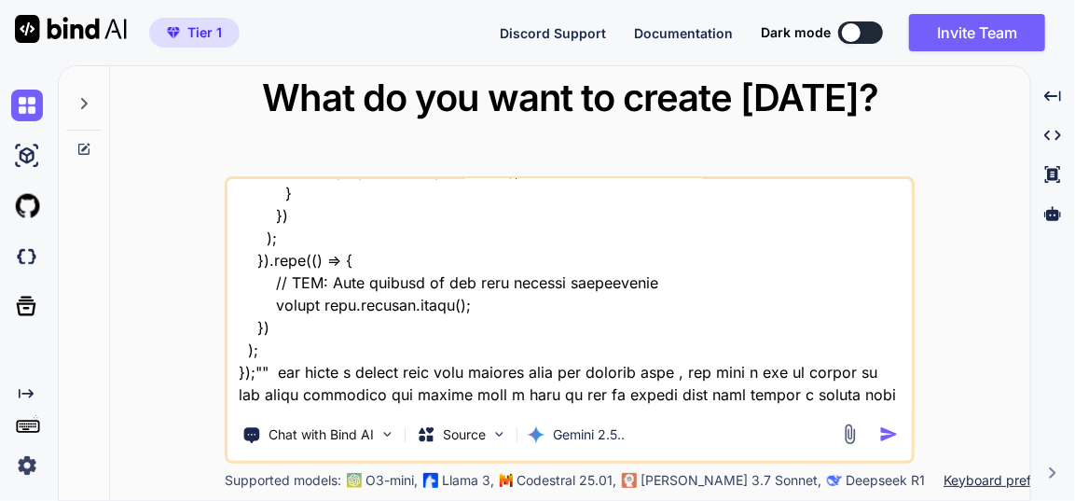
type textarea "x"
type textarea "this is my tool - "here is text code - manifest.json "{ "name": "Quick Organise…"
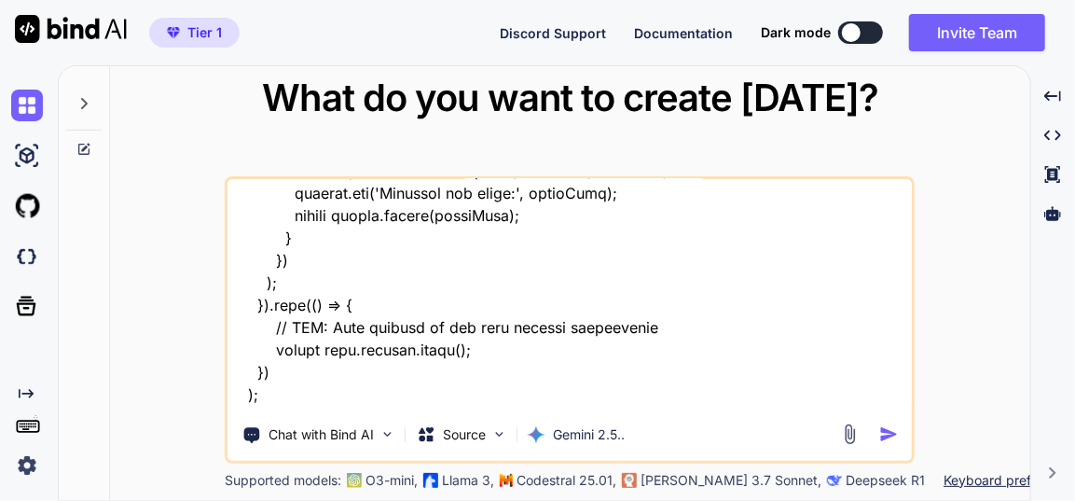
type textarea "x"
type textarea "this is my tool - "here is text code - manifest.json "{ "name": "Quick Organise…"
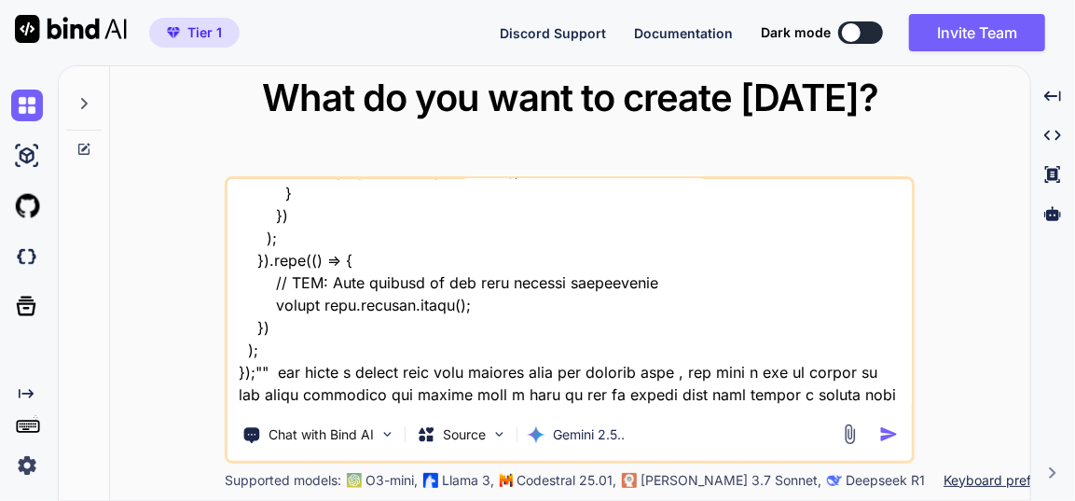
type textarea "x"
type textarea "this is my tool - "here is text code - manifest.json "{ "name": "Quick Organise…"
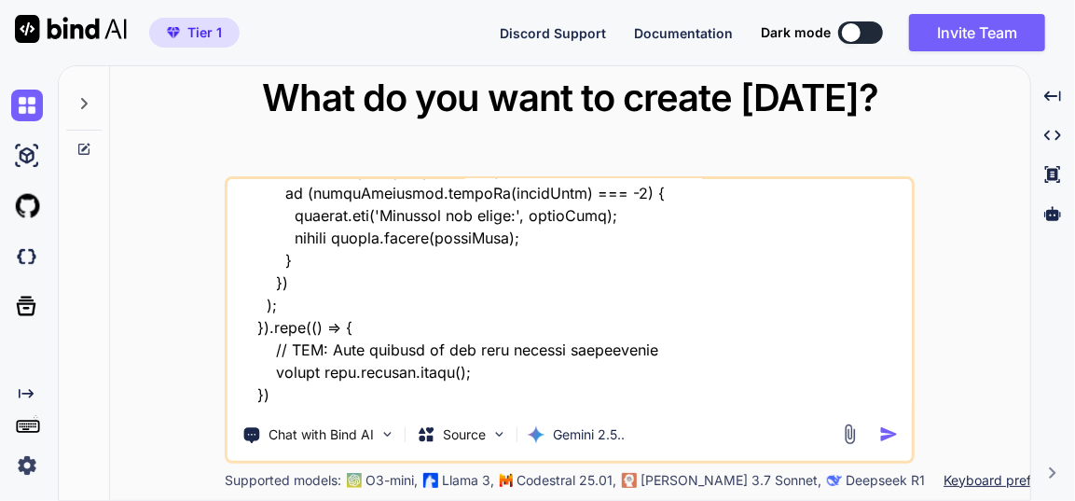
type textarea "x"
type textarea "this is my tool - "here is text code - manifest.json "{ "name": "Quick Organise…"
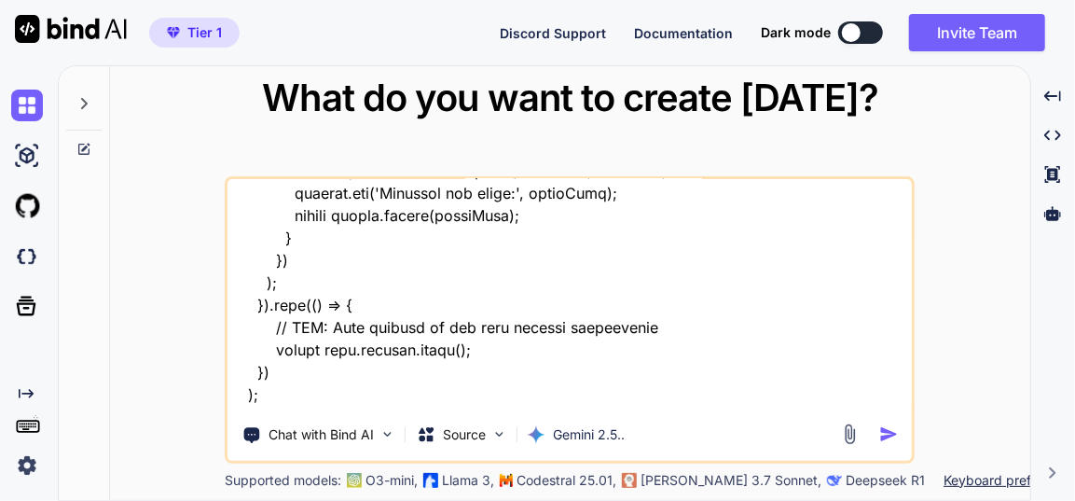
type textarea "x"
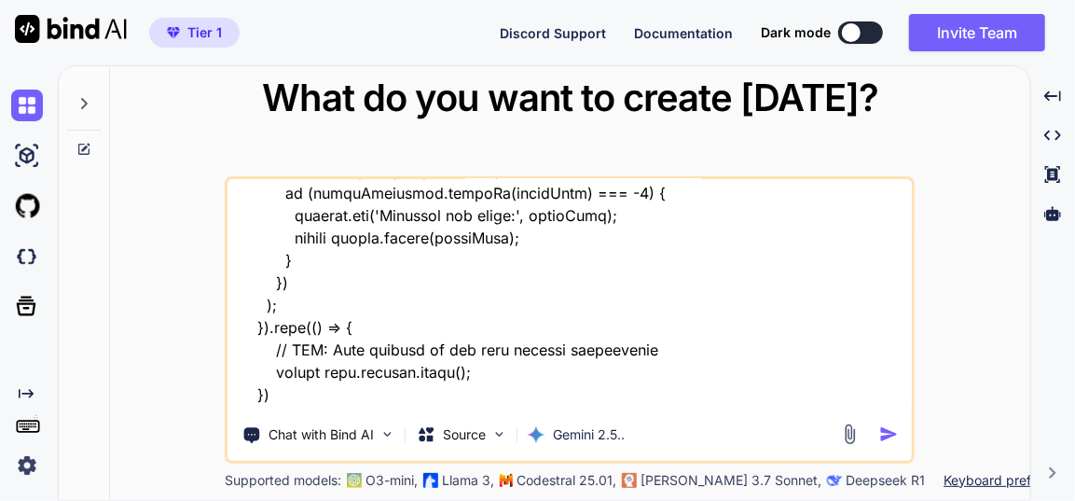
type textarea "this is my tool - "here is text code - manifest.json "{ "name": "Quick Organise…"
type textarea "x"
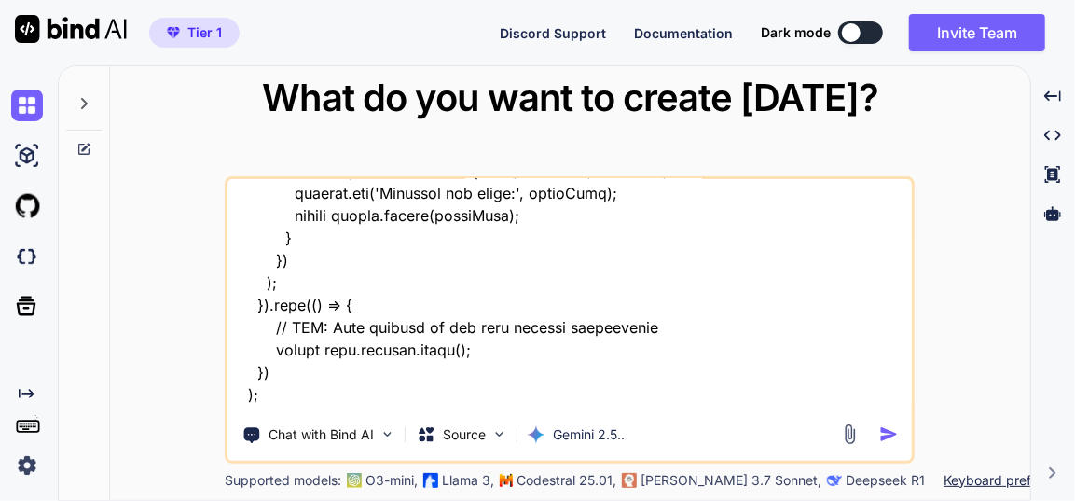
type textarea "this is my tool - "here is text code - manifest.json "{ "name": "Quick Organise…"
type textarea "x"
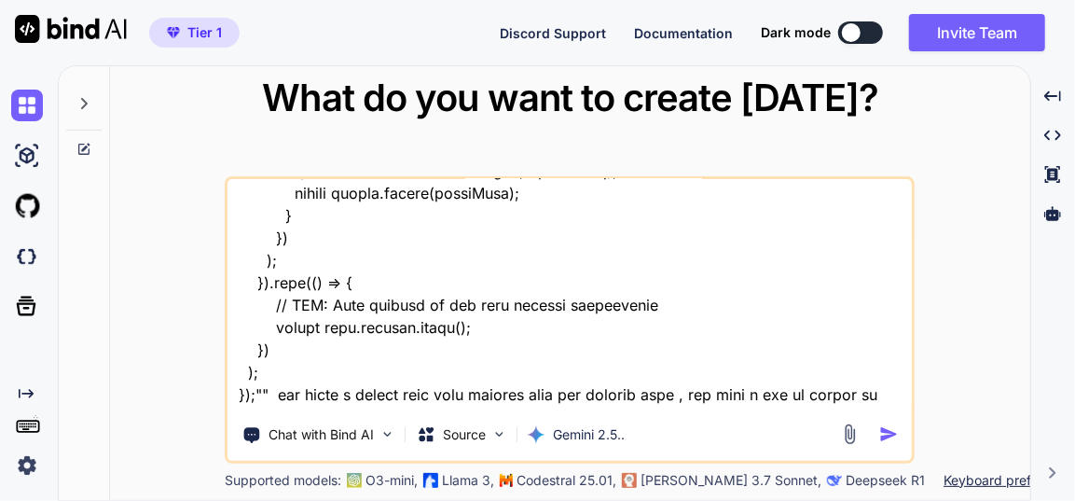
type textarea "this is my tool - "here is text code - manifest.json "{ "name": "Quick Organise…"
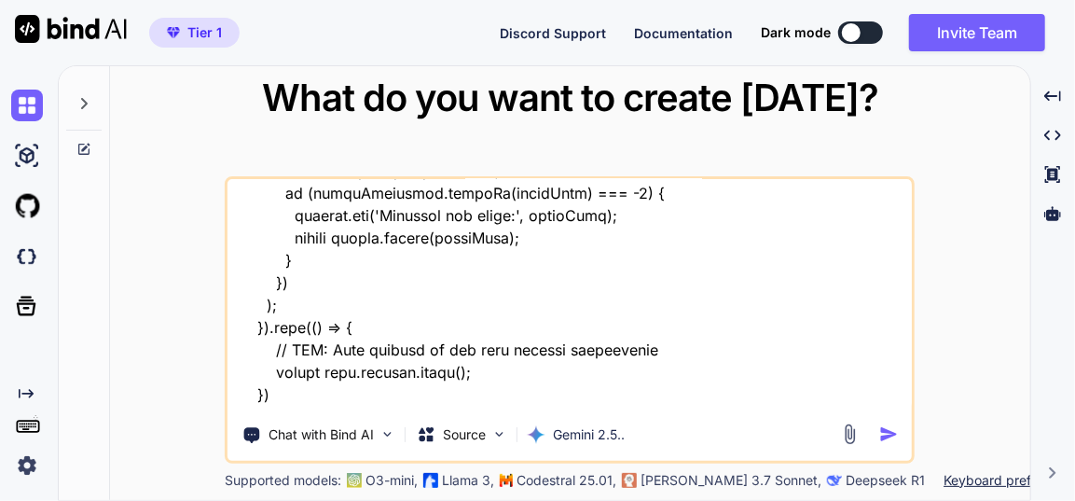
type textarea "x"
type textarea "this is my tool - "here is text code - manifest.json "{ "name": "Quick Organise…"
type textarea "x"
type textarea "this is my tool - "here is text code - manifest.json "{ "name": "Quick Organise…"
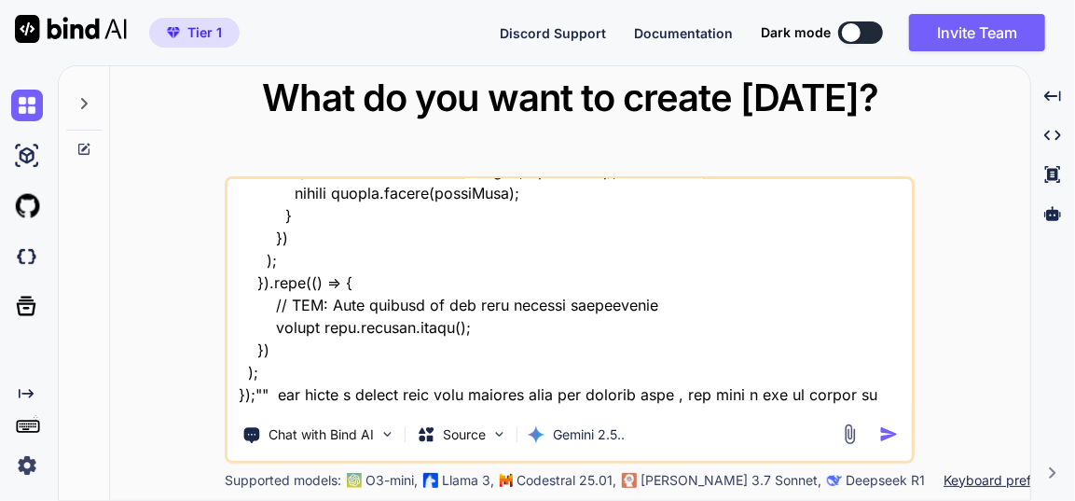
type textarea "x"
type textarea "this is my tool - "here is text code - manifest.json "{ "name": "Quick Organise…"
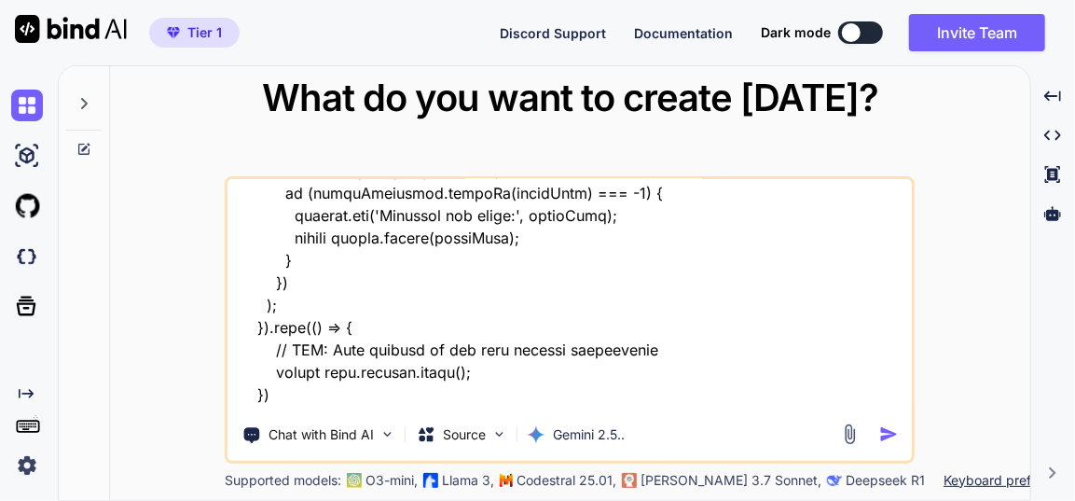
type textarea "x"
type textarea "this is my tool - "here is text code - manifest.json "{ "name": "Quick Organise…"
type textarea "x"
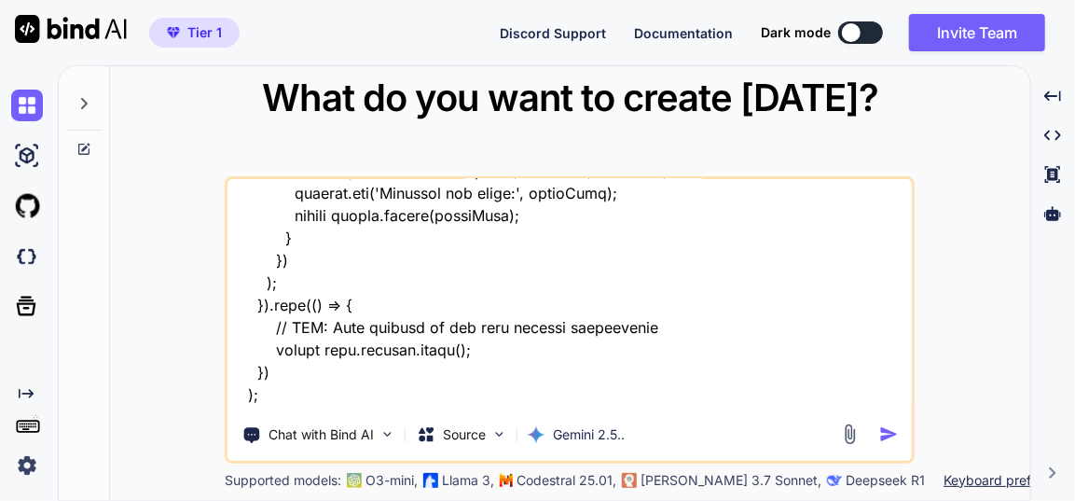
type textarea "this is my tool - "here is text code - manifest.json "{ "name": "Quick Organise…"
type textarea "x"
type textarea "this is my tool - "here is text code - manifest.json "{ "name": "Quick Organise…"
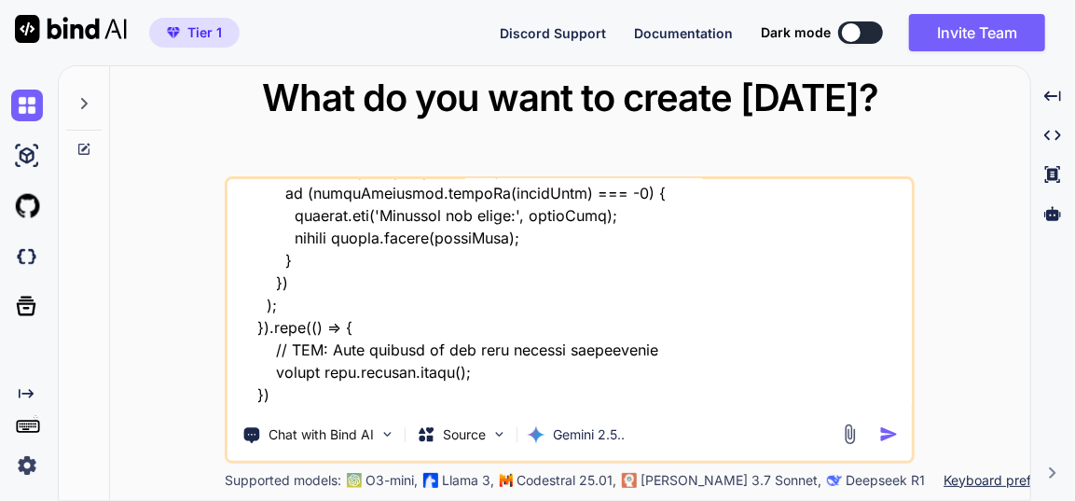
type textarea "x"
type textarea "this is my tool - "here is text code - manifest.json "{ "name": "Quick Organise…"
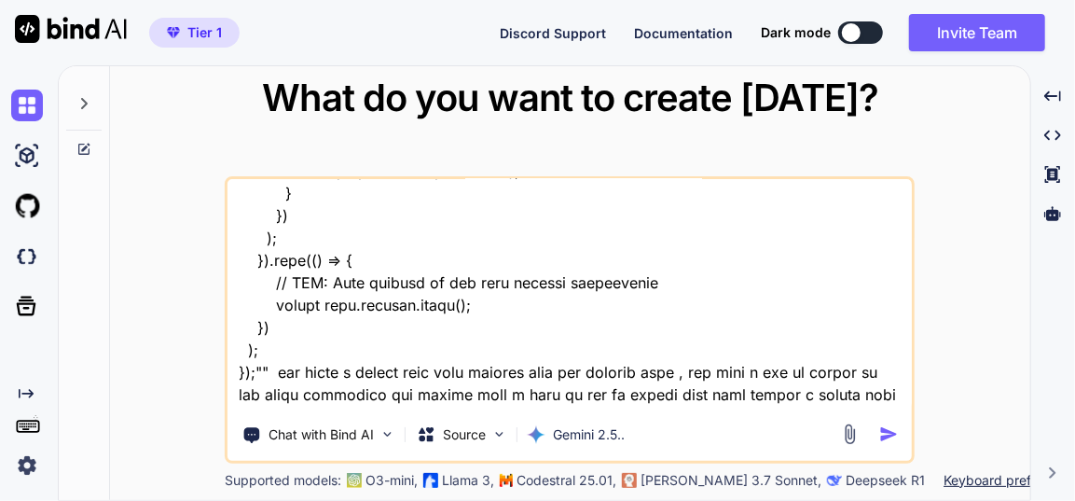
type textarea "x"
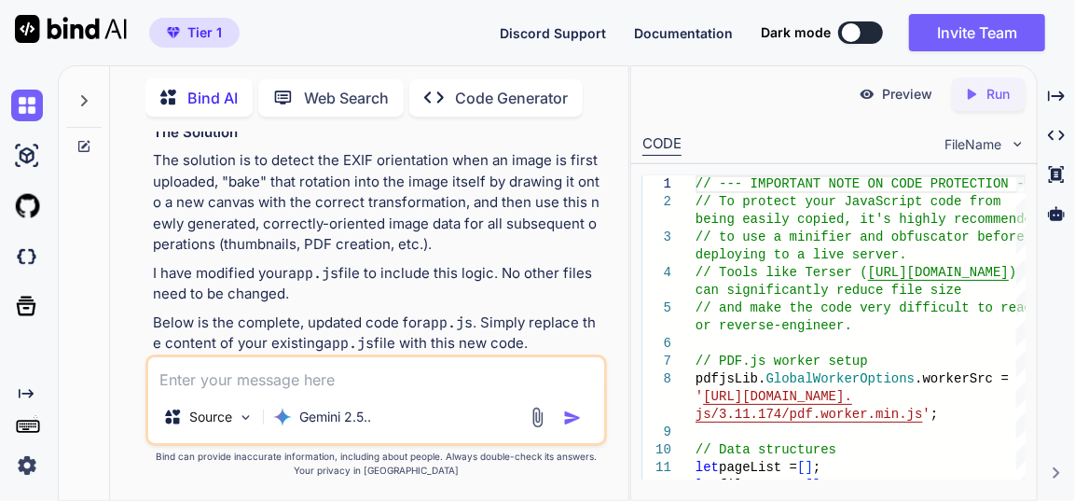
scroll to position [27097, 0]
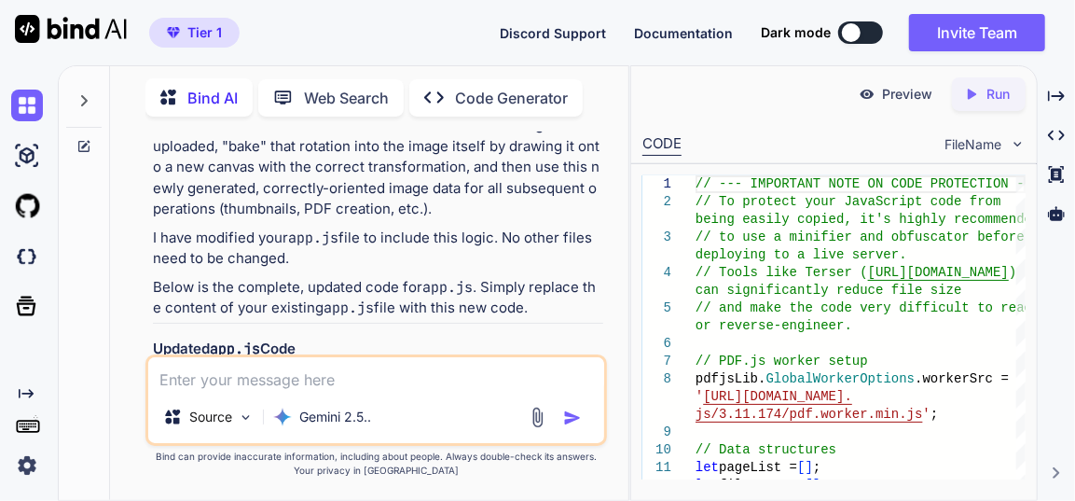
click at [558, 442] on img at bounding box center [556, 449] width 15 height 15
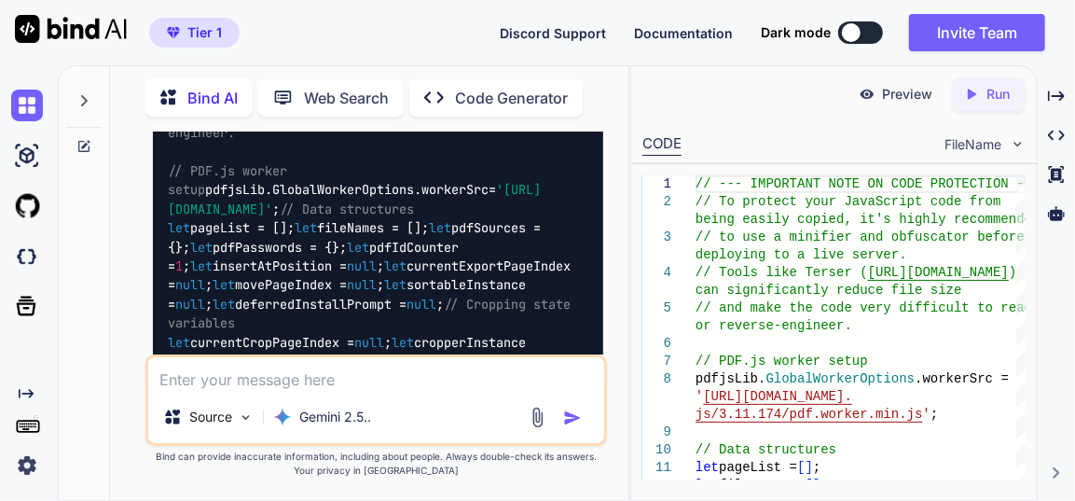
scroll to position [27775, 0]
